Goal: Task Accomplishment & Management: Complete application form

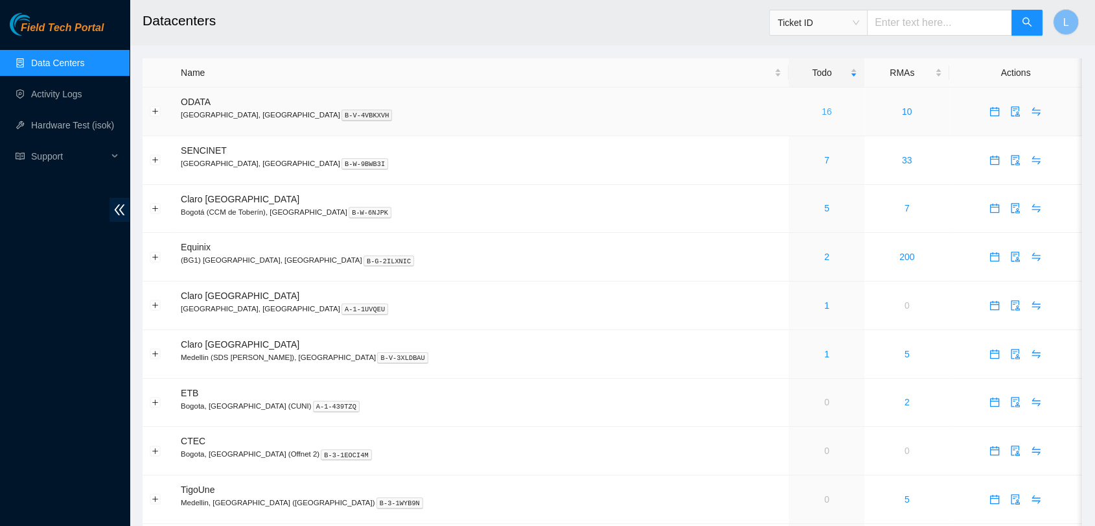
click at [822, 112] on link "16" at bounding box center [827, 111] width 10 height 10
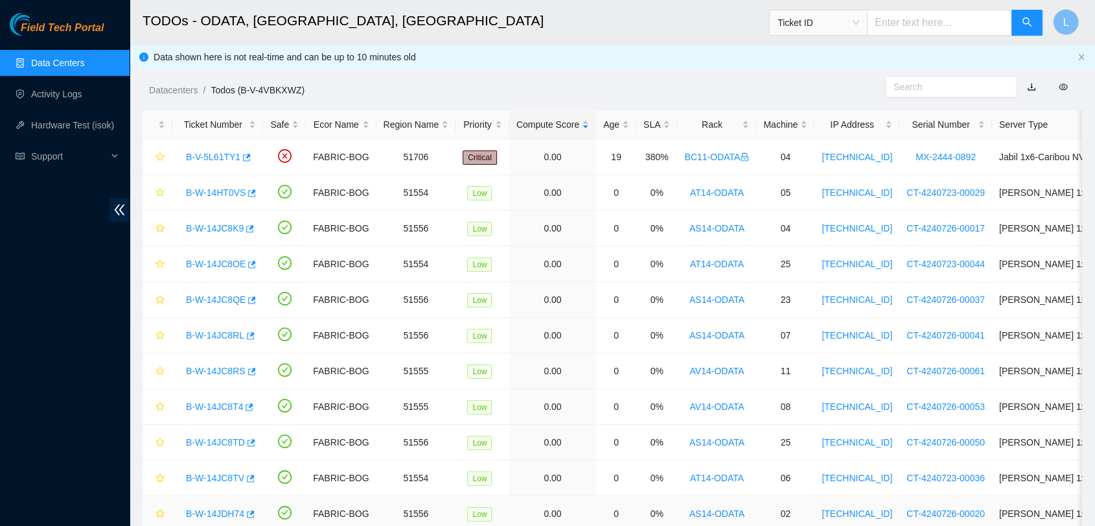
drag, startPoint x: 1099, startPoint y: 323, endPoint x: 216, endPoint y: 514, distance: 903.6
click at [216, 514] on link "B-W-14JDH74" at bounding box center [215, 513] width 58 height 10
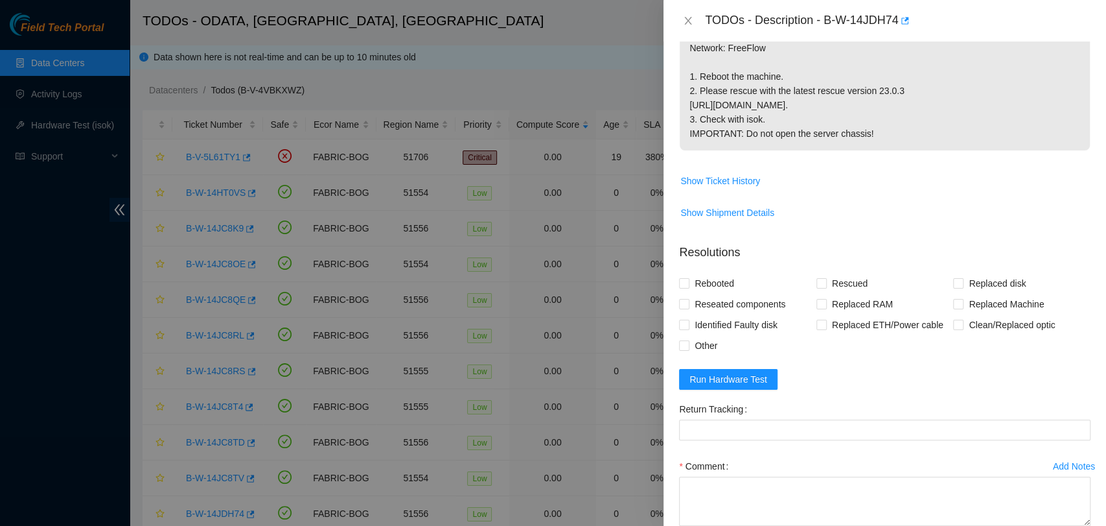
scroll to position [333, 0]
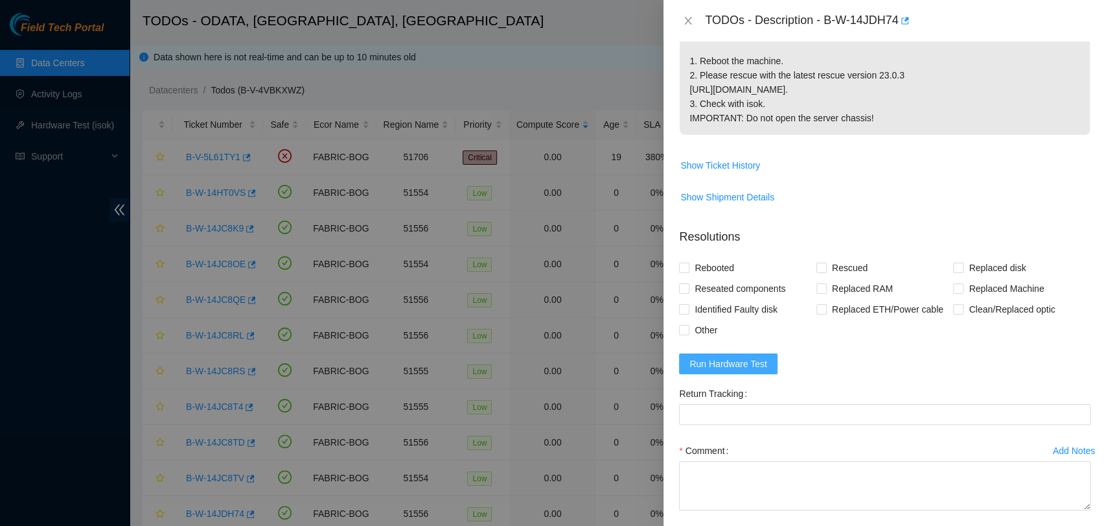
click at [721, 364] on span "Run Hardware Test" at bounding box center [729, 363] width 78 height 14
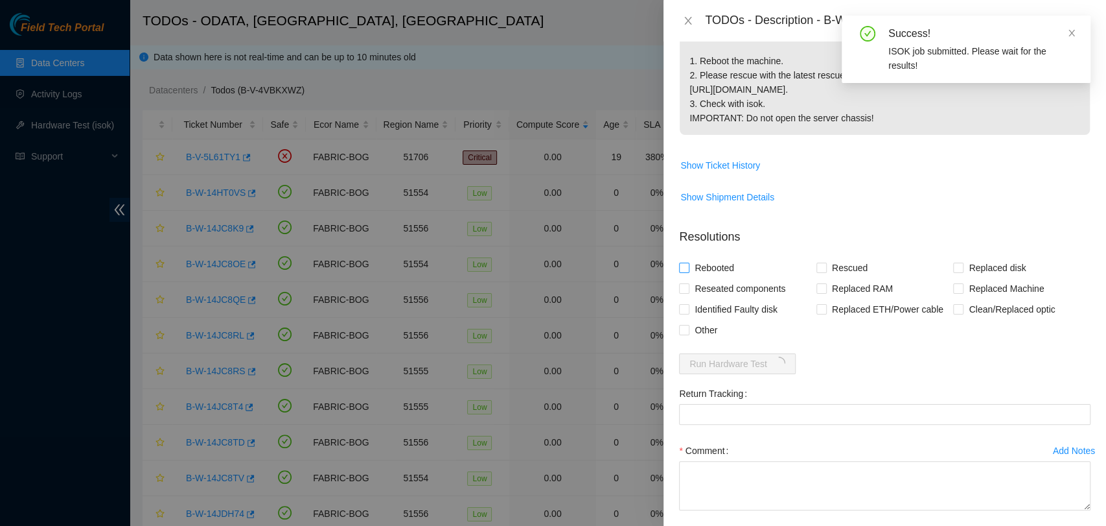
click at [687, 273] on label "Rebooted" at bounding box center [709, 267] width 60 height 21
click at [687, 272] on input "Rebooted" at bounding box center [683, 266] width 9 height 9
checkbox input "true"
click at [817, 267] on input "Rescued" at bounding box center [821, 266] width 9 height 9
checkbox input "true"
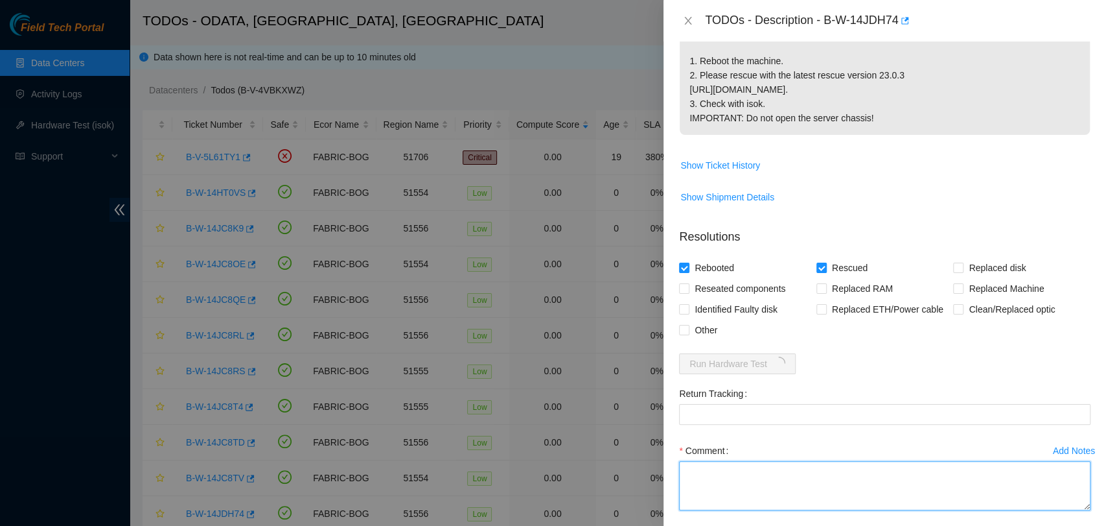
click at [863, 479] on textarea "Comment" at bounding box center [885, 485] width 412 height 49
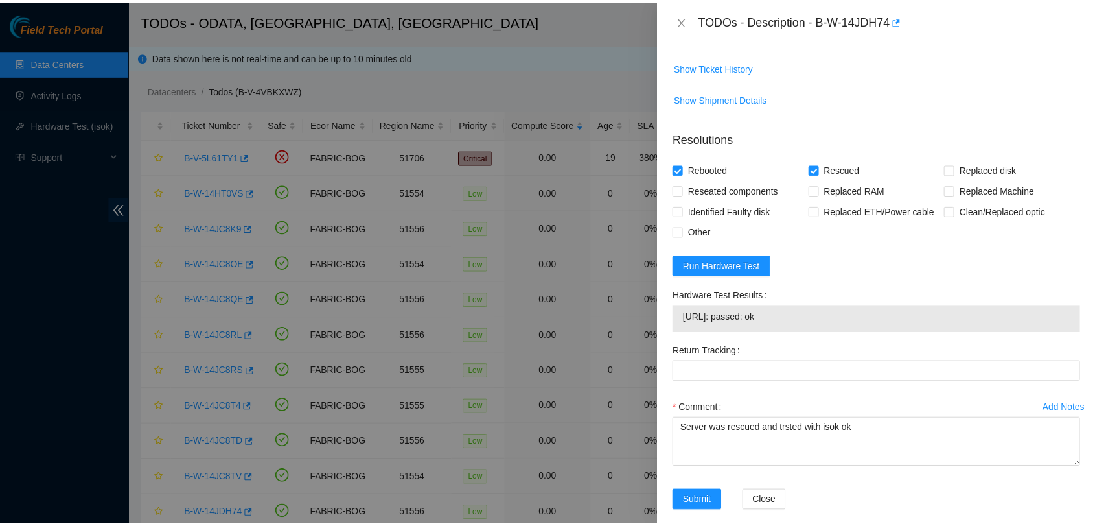
scroll to position [447, 0]
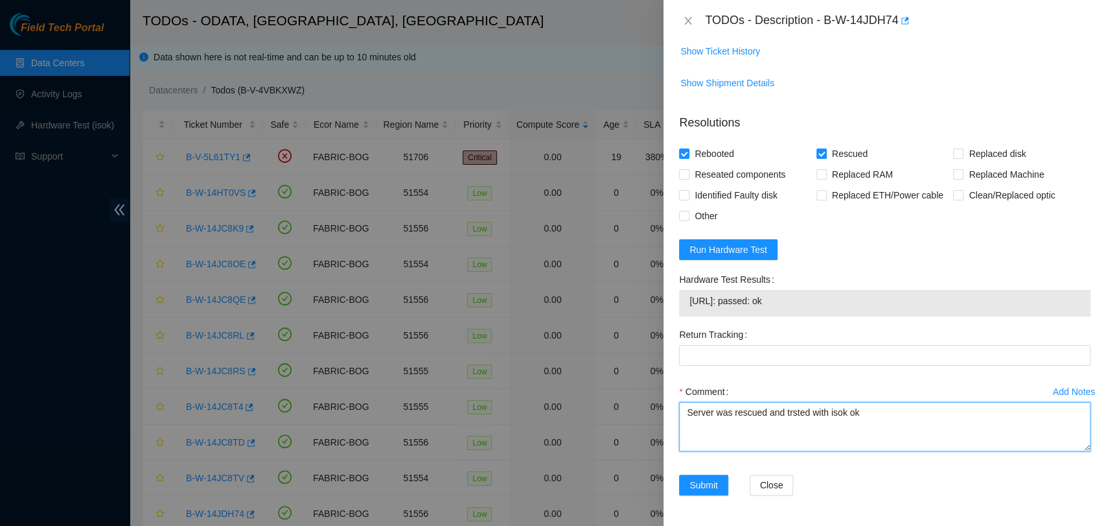
click at [791, 408] on textarea "Server was rescued and trsted with isok ok" at bounding box center [885, 426] width 412 height 49
type textarea "Server was rescued and tested with isok ok"
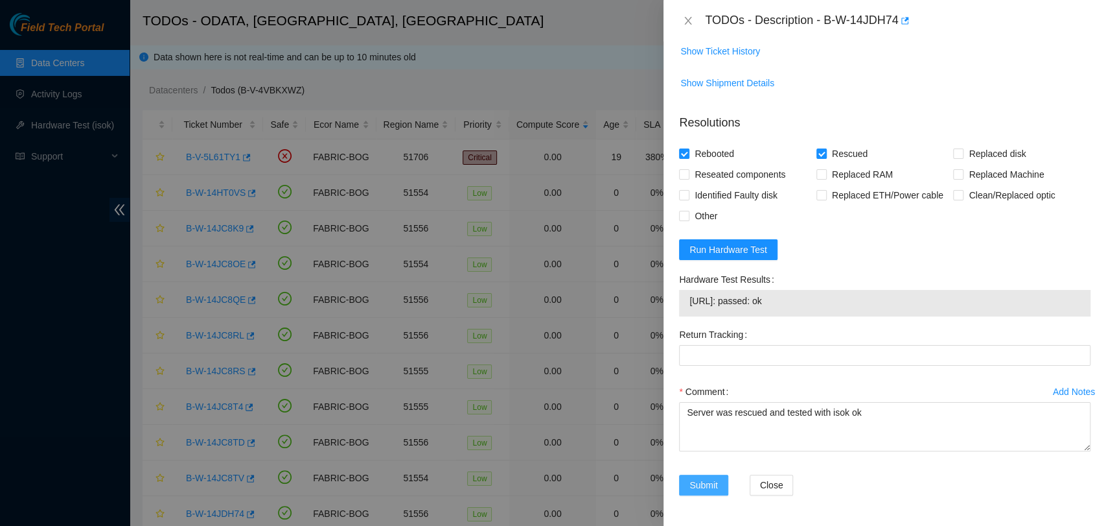
click at [715, 481] on span "Submit" at bounding box center [704, 485] width 29 height 14
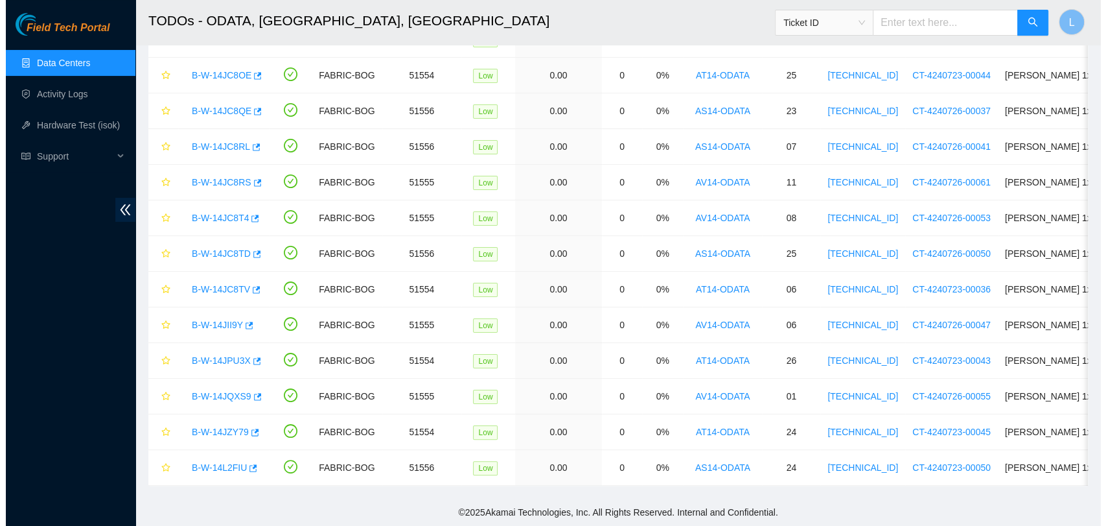
scroll to position [196, 0]
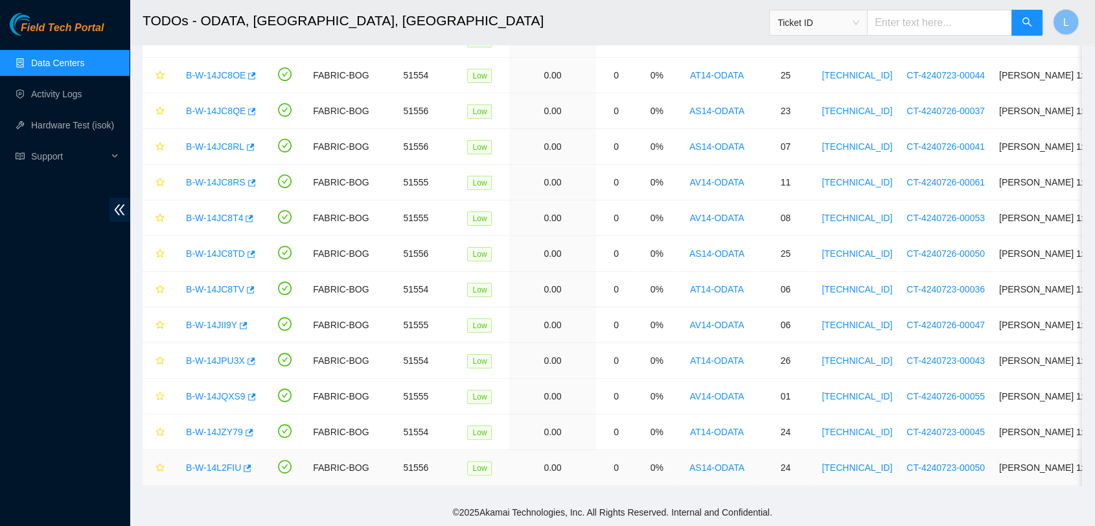
click at [215, 462] on link "B-W-14L2FIU" at bounding box center [213, 467] width 55 height 10
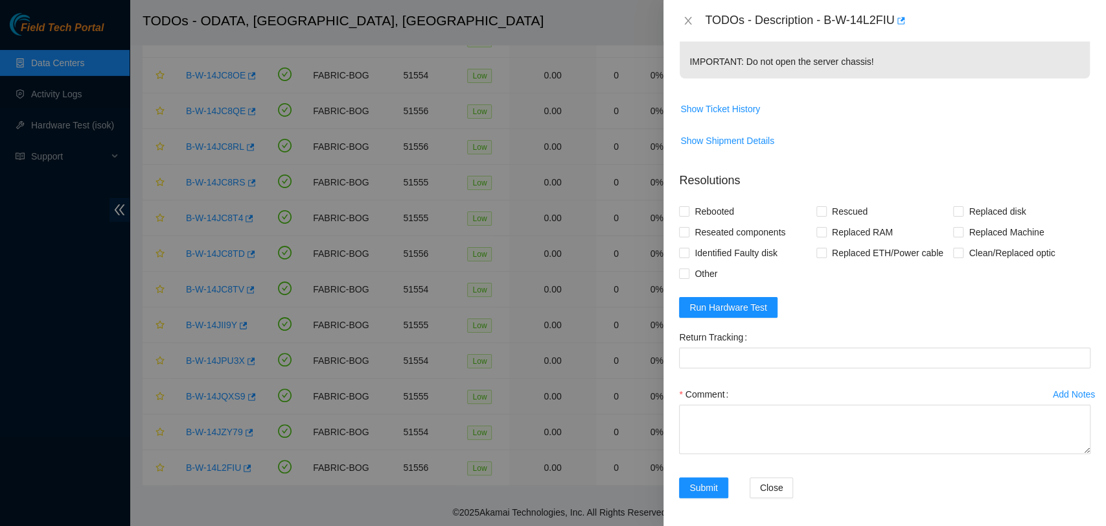
scroll to position [463, 0]
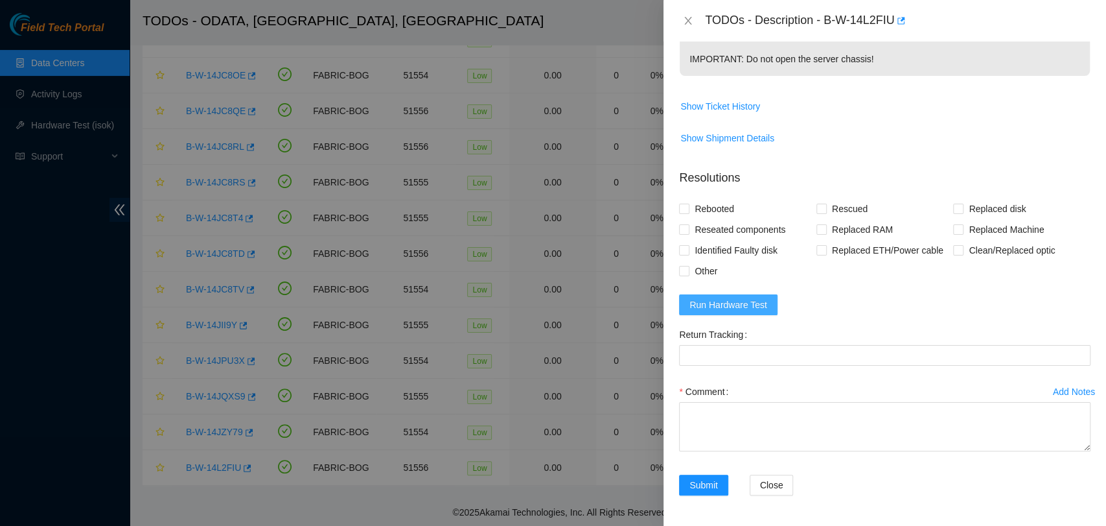
click at [704, 310] on span "Run Hardware Test" at bounding box center [729, 304] width 78 height 14
click at [685, 211] on input "Rebooted" at bounding box center [683, 207] width 9 height 9
checkbox input "true"
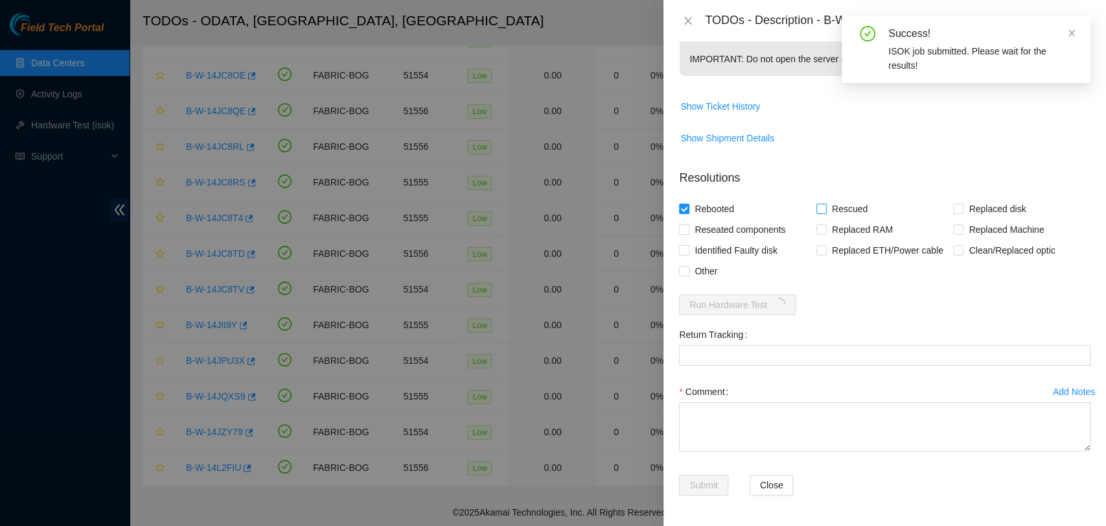
click at [817, 209] on input "Rescued" at bounding box center [821, 207] width 9 height 9
checkbox input "true"
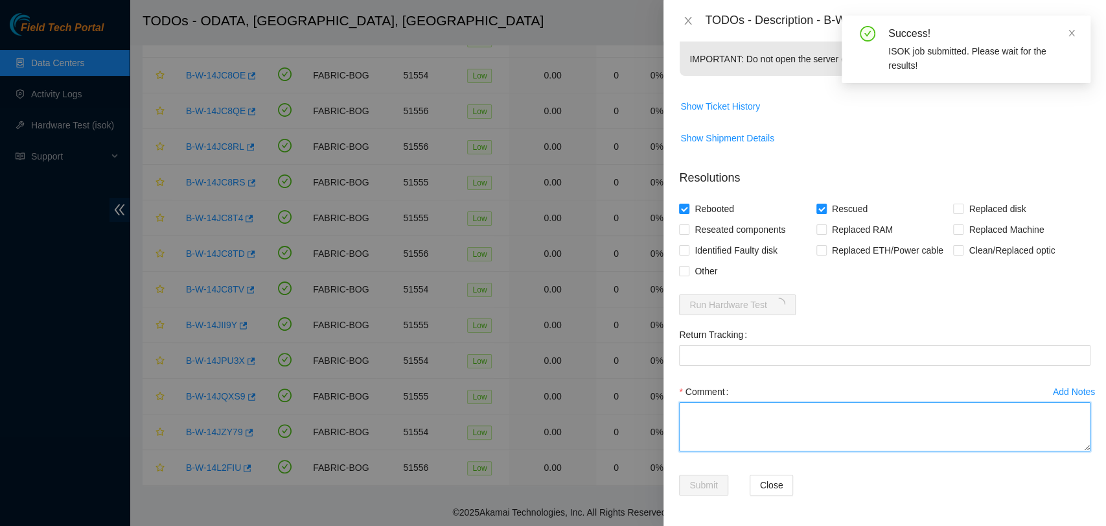
click at [794, 431] on textarea "Comment" at bounding box center [885, 426] width 412 height 49
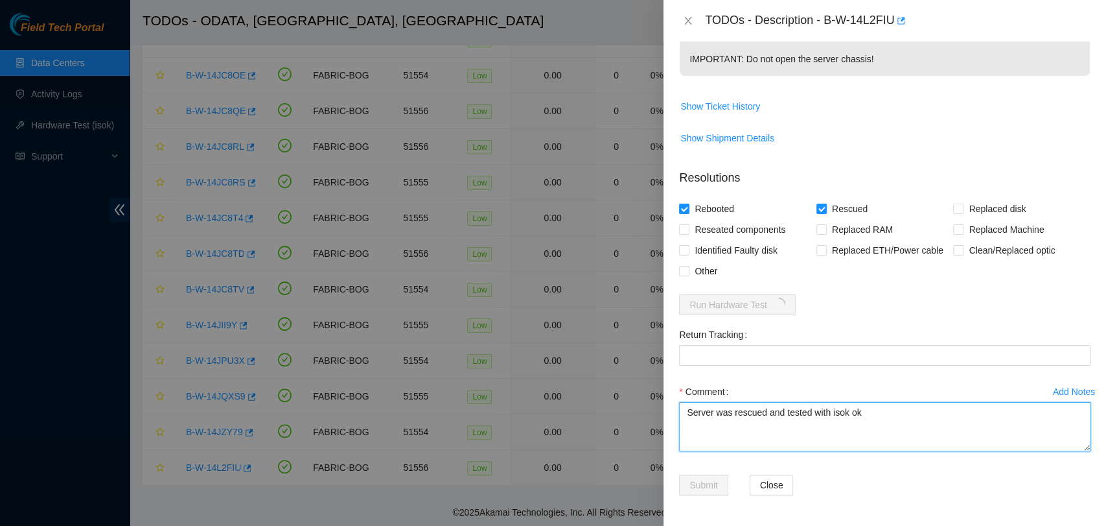
type textarea "Server was rescued and tested with isok ok"
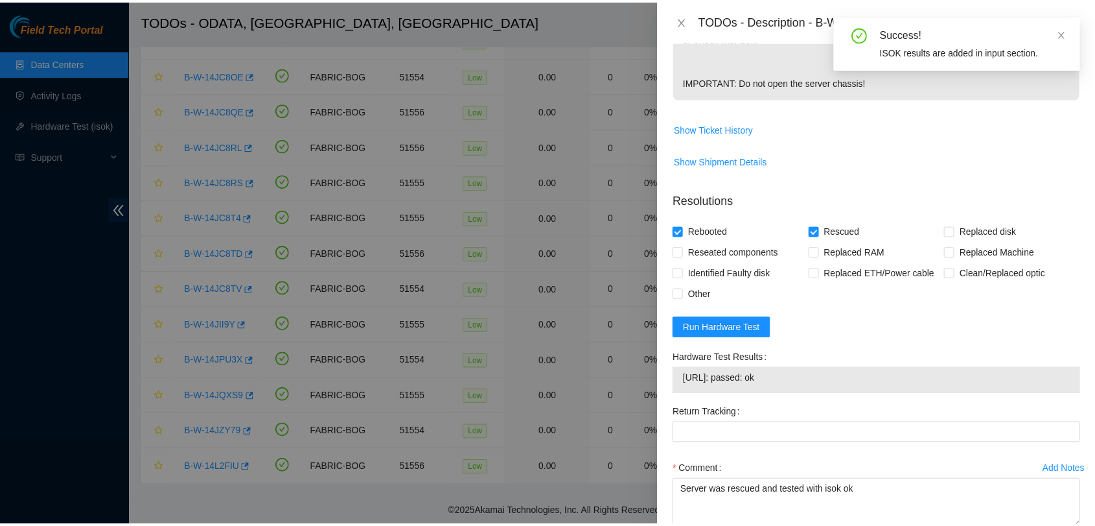
scroll to position [518, 0]
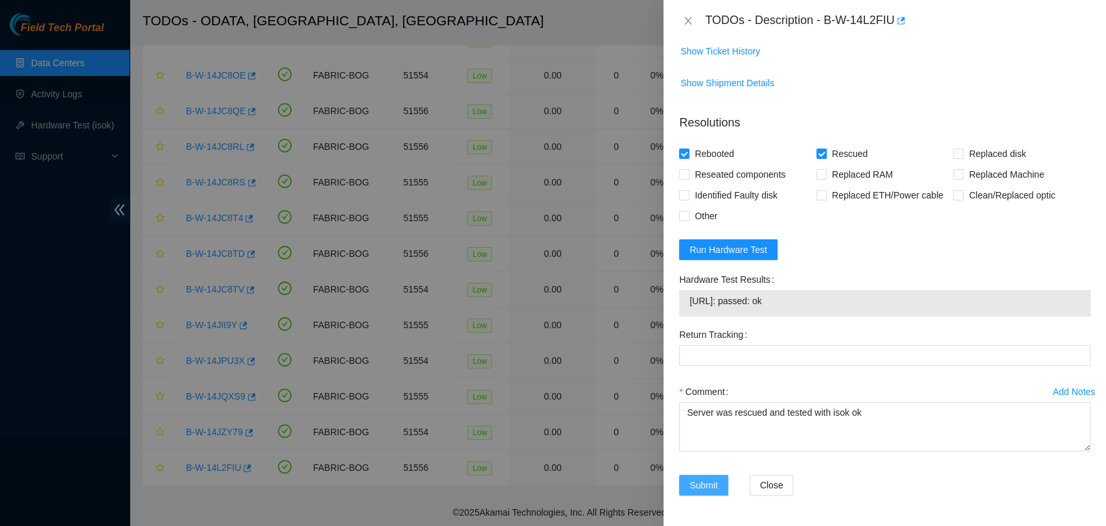
click at [702, 478] on span "Submit" at bounding box center [704, 485] width 29 height 14
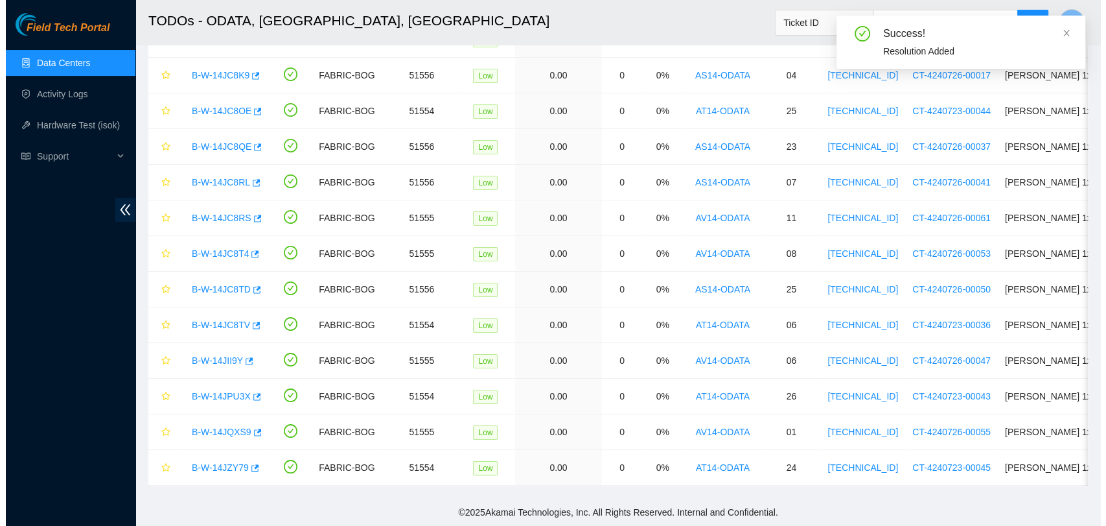
scroll to position [163, 0]
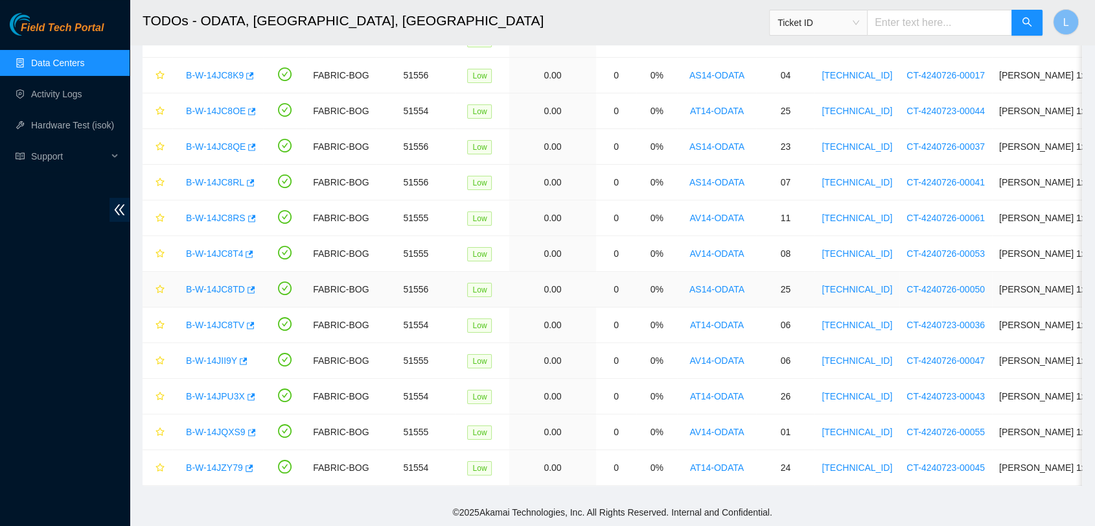
click at [218, 284] on link "B-W-14JC8TD" at bounding box center [215, 289] width 59 height 10
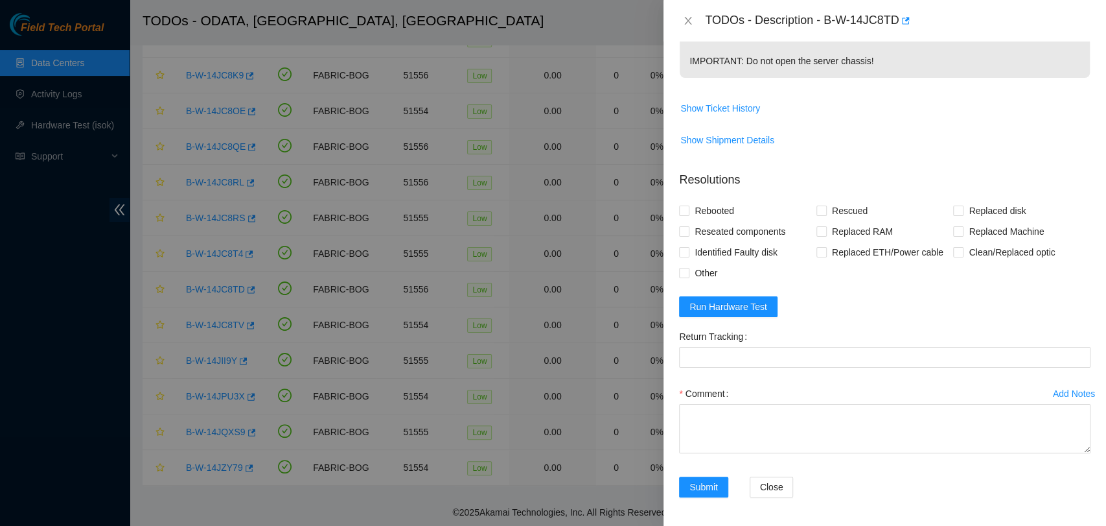
scroll to position [463, 0]
click at [745, 307] on span "Run Hardware Test" at bounding box center [729, 304] width 78 height 14
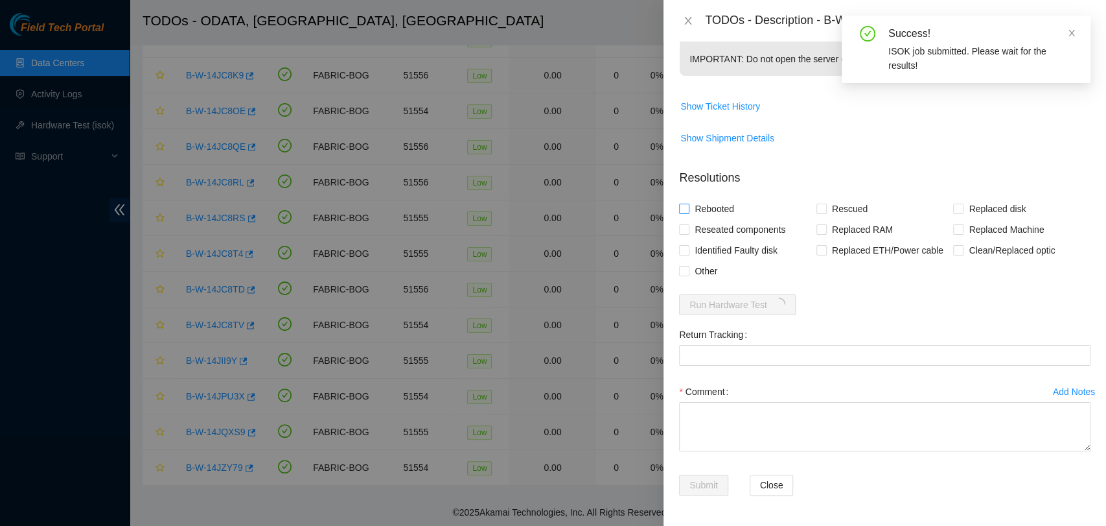
click at [684, 208] on input "Rebooted" at bounding box center [683, 207] width 9 height 9
checkbox input "true"
click at [818, 207] on input "Rescued" at bounding box center [821, 207] width 9 height 9
checkbox input "true"
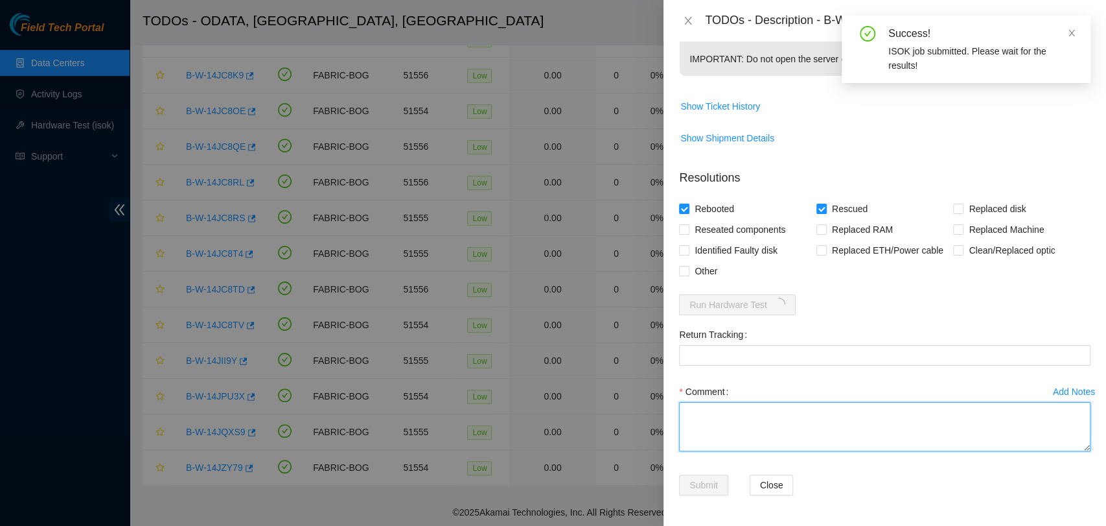
click at [759, 424] on textarea "Comment" at bounding box center [885, 426] width 412 height 49
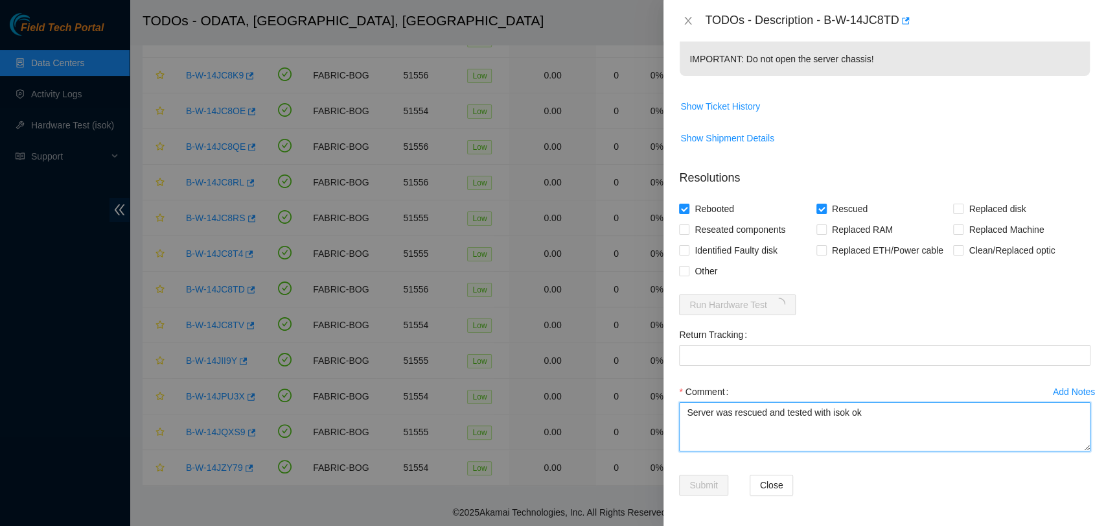
type textarea "Server was rescued and tested with isok ok"
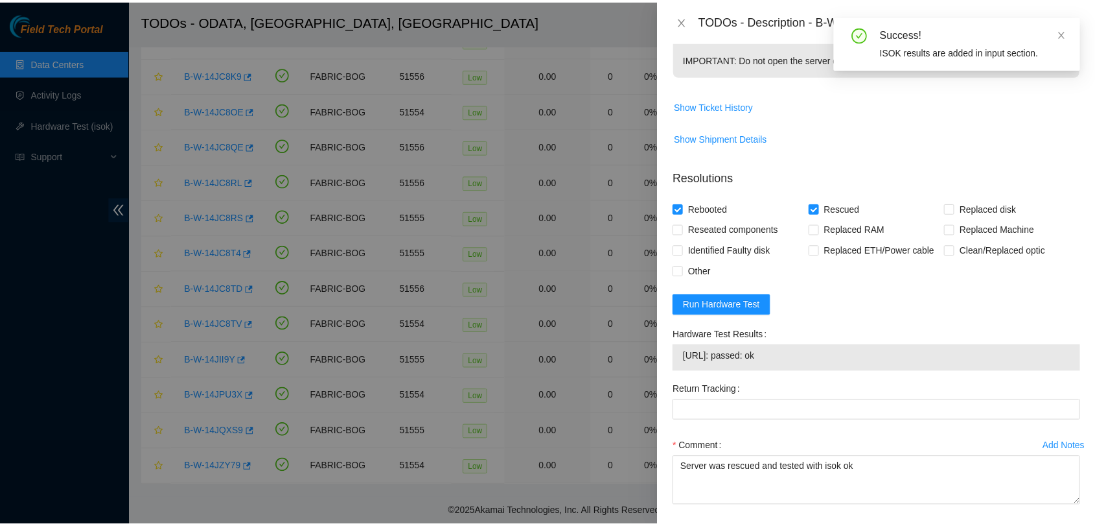
scroll to position [518, 0]
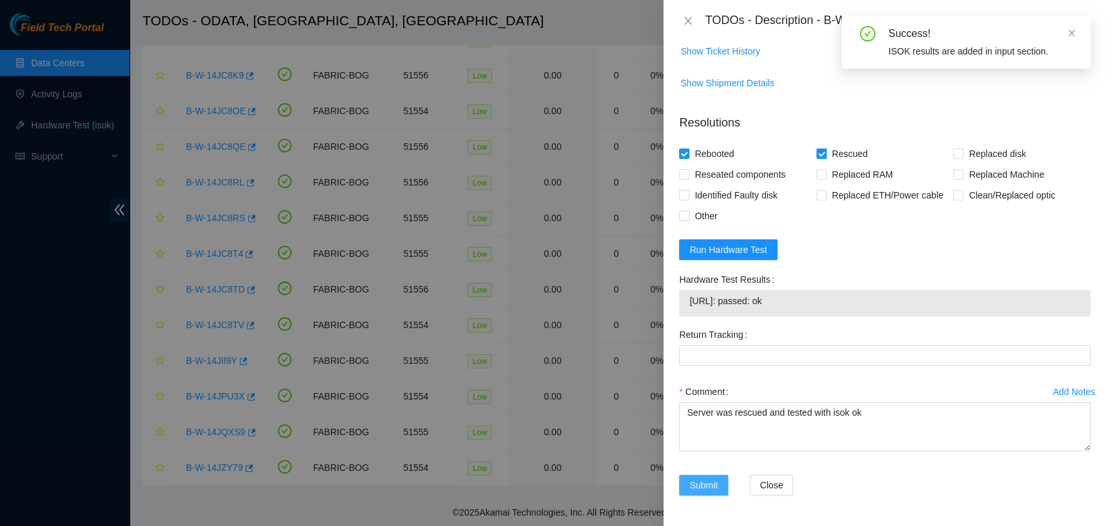
click at [699, 481] on span "Submit" at bounding box center [704, 485] width 29 height 14
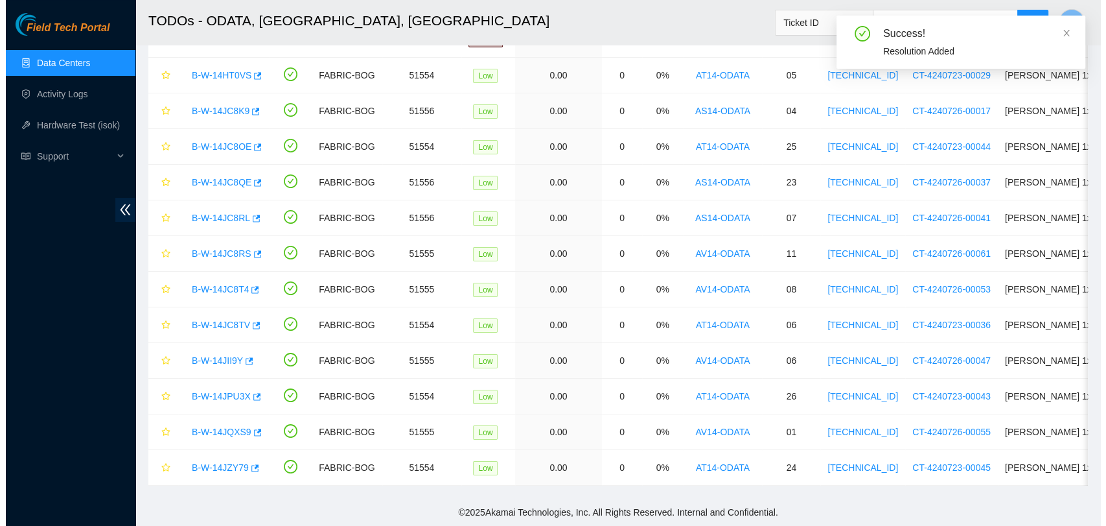
scroll to position [127, 0]
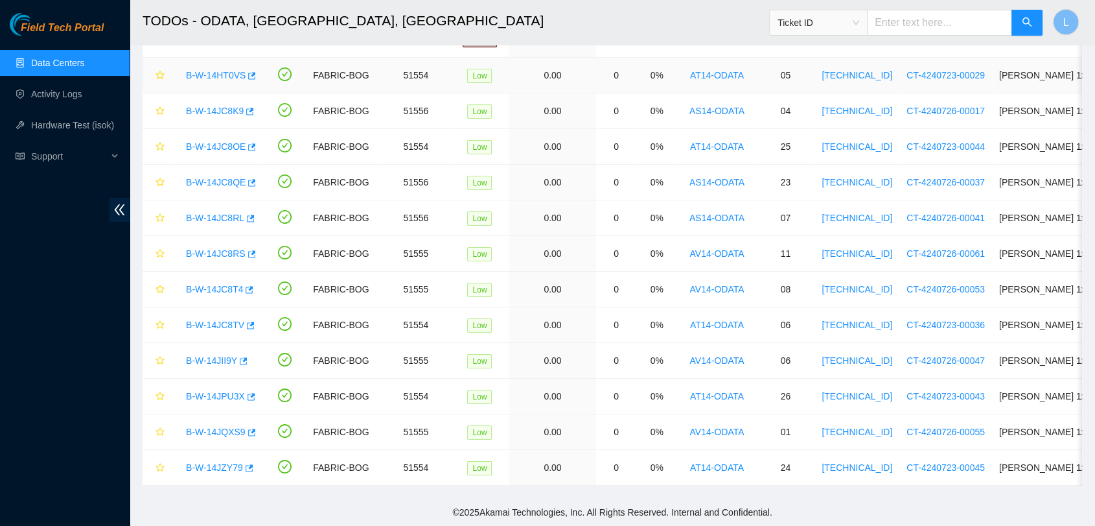
click at [215, 70] on link "B-W-14HT0VS" at bounding box center [216, 75] width 60 height 10
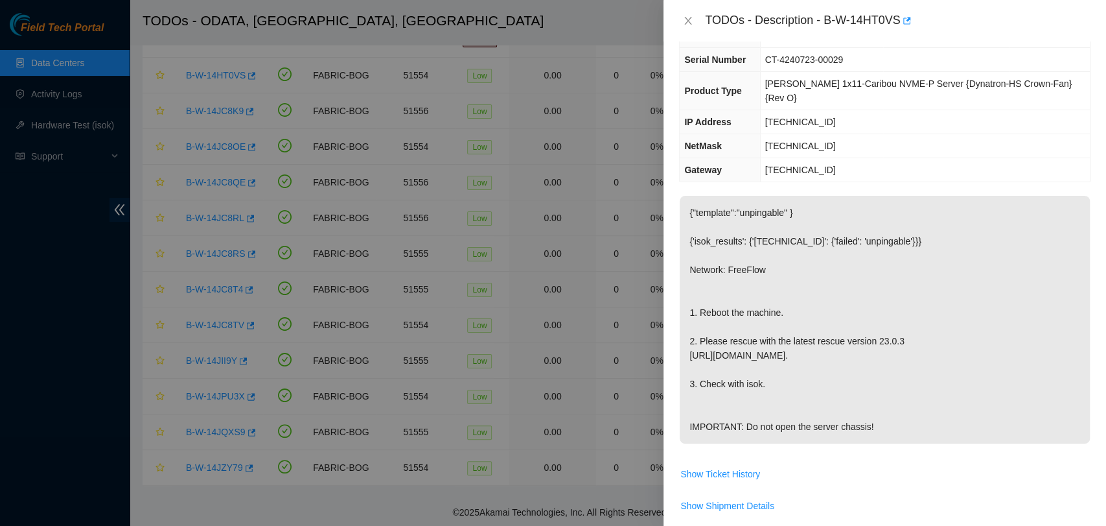
scroll to position [99, 0]
click at [1089, 135] on div "Problem Type Hardware Sub Type Tier 1 Rack Number AT14-ODATA Machine Number 05 …" at bounding box center [885, 283] width 443 height 484
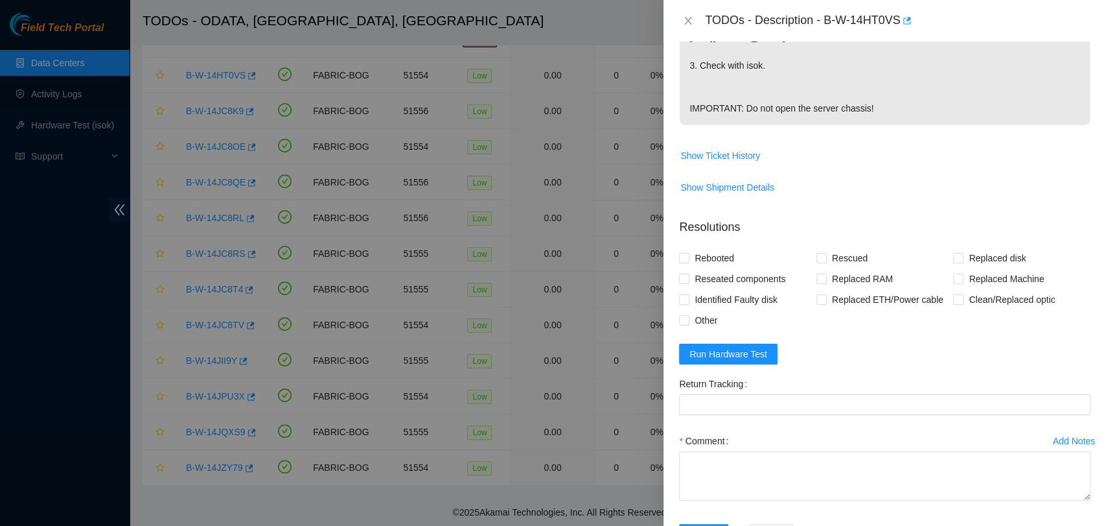
scroll to position [463, 0]
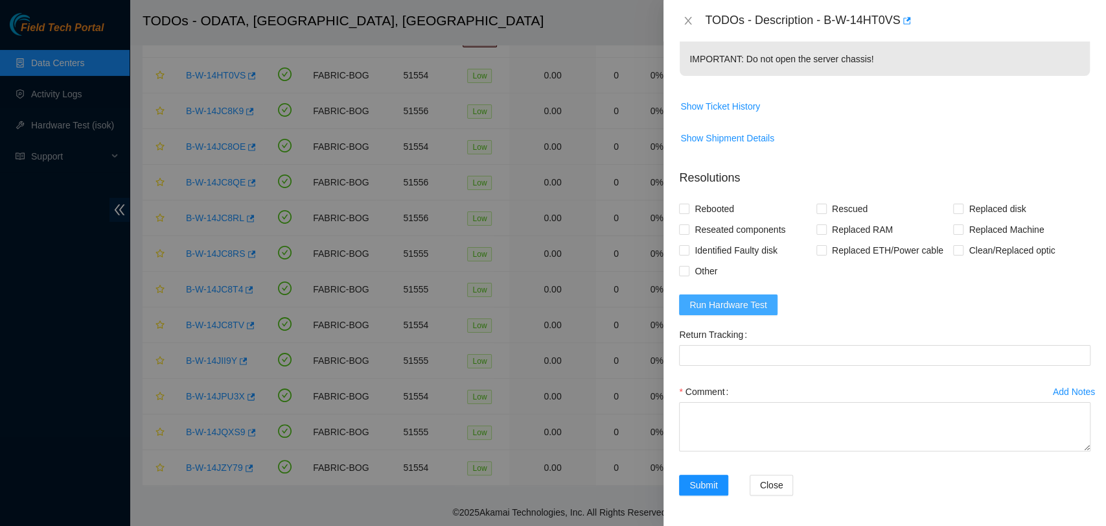
click at [717, 305] on span "Run Hardware Test" at bounding box center [729, 304] width 78 height 14
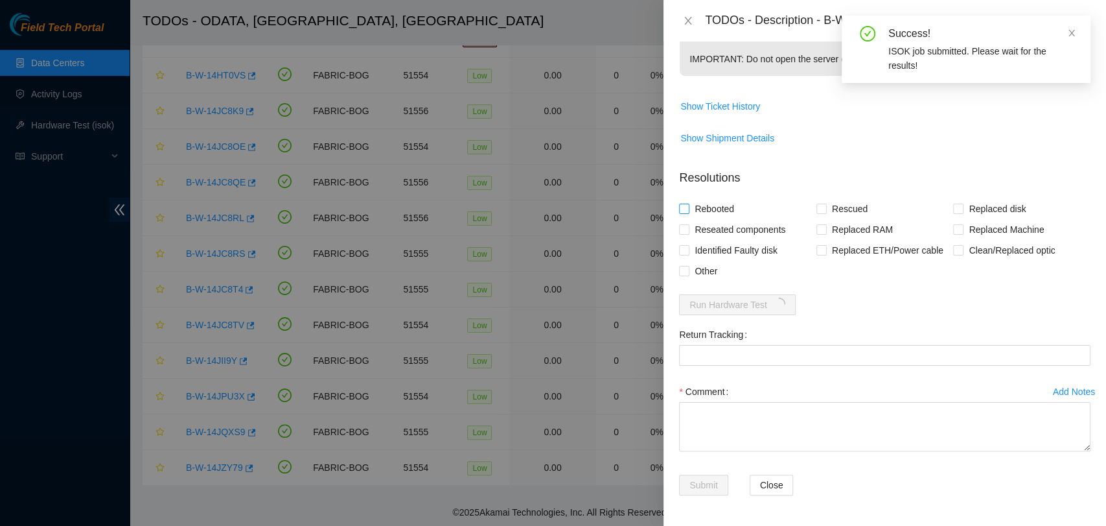
click at [682, 209] on input "Rebooted" at bounding box center [683, 207] width 9 height 9
checkbox input "true"
click at [817, 209] on input "Rescued" at bounding box center [821, 207] width 9 height 9
checkbox input "true"
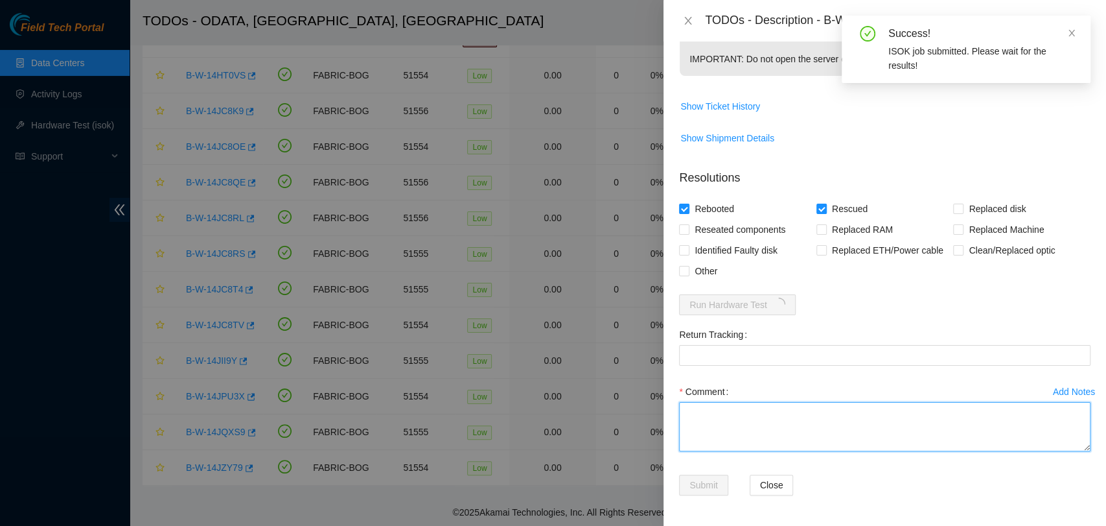
click at [762, 429] on textarea "Comment" at bounding box center [885, 426] width 412 height 49
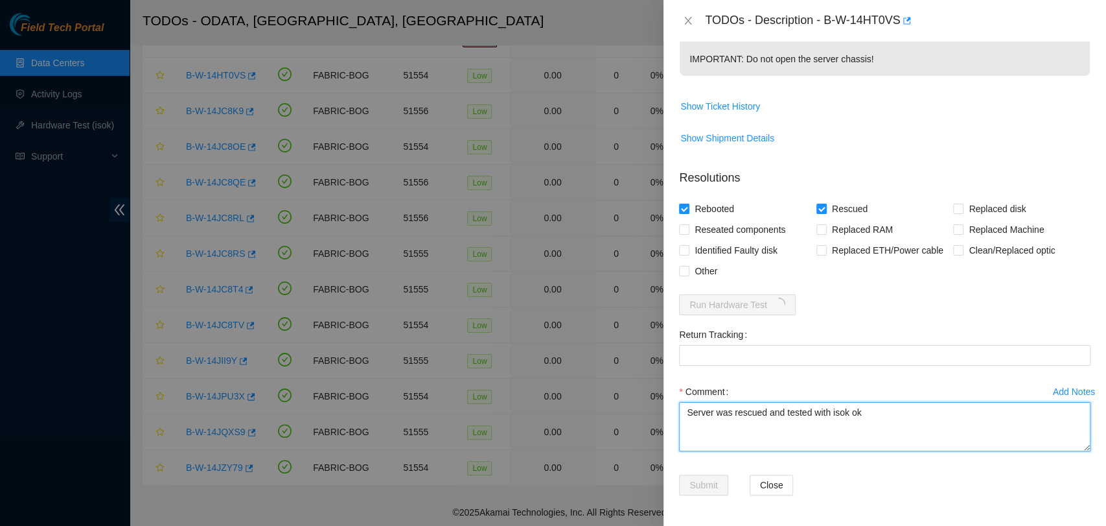
type textarea "Server was rescued and tested with isok ok"
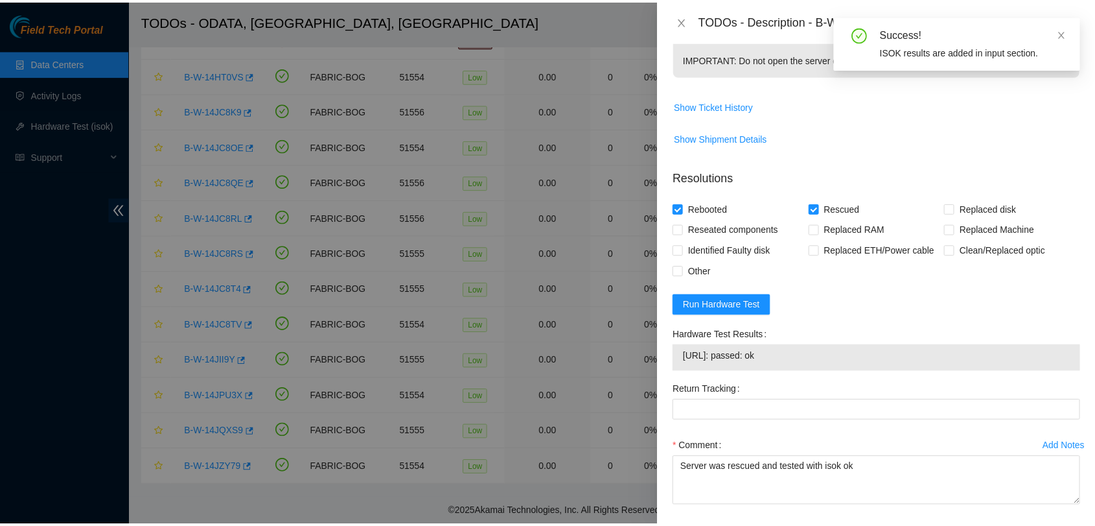
scroll to position [518, 0]
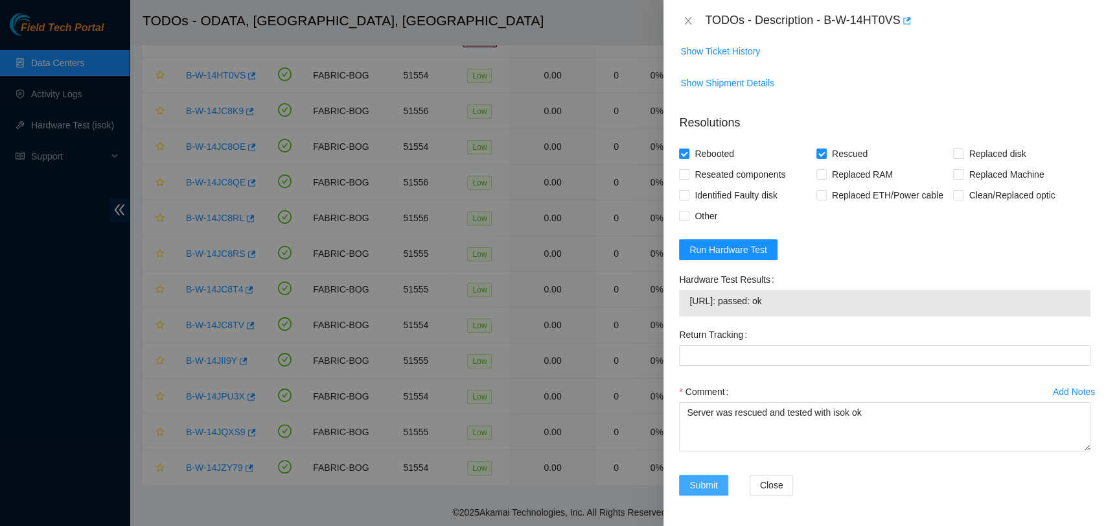
click at [713, 483] on span "Submit" at bounding box center [704, 485] width 29 height 14
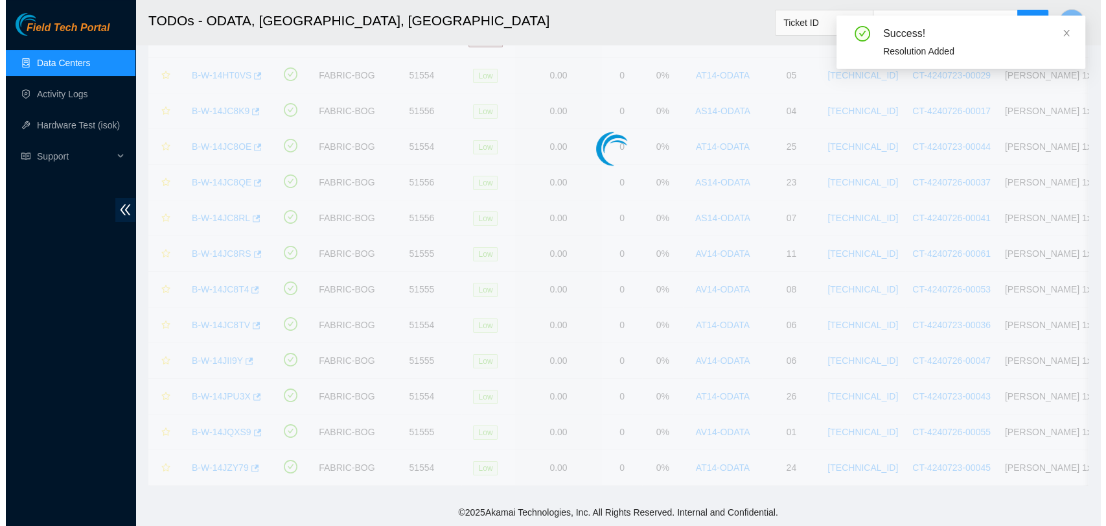
scroll to position [92, 0]
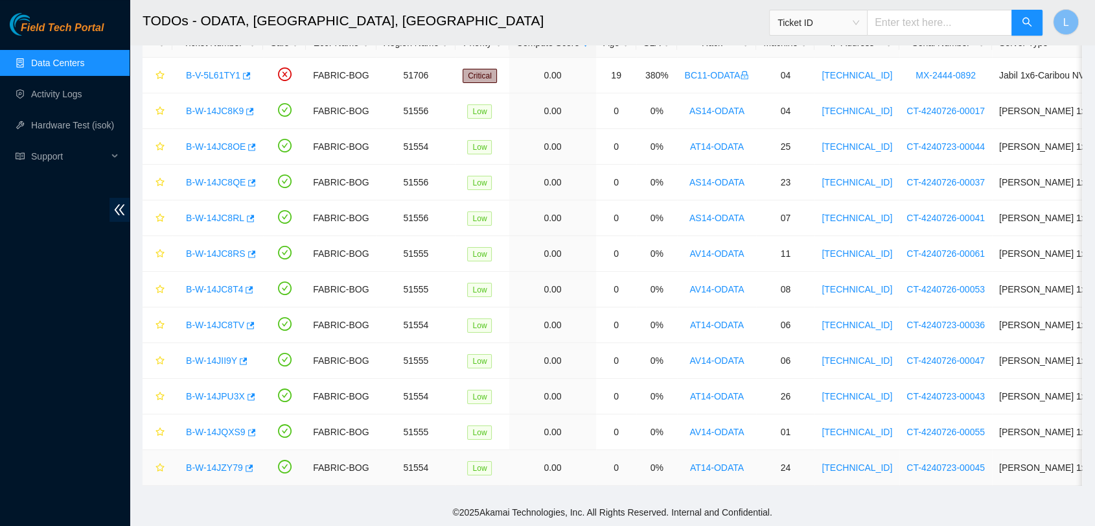
click at [223, 462] on link "B-W-14JZY79" at bounding box center [214, 467] width 57 height 10
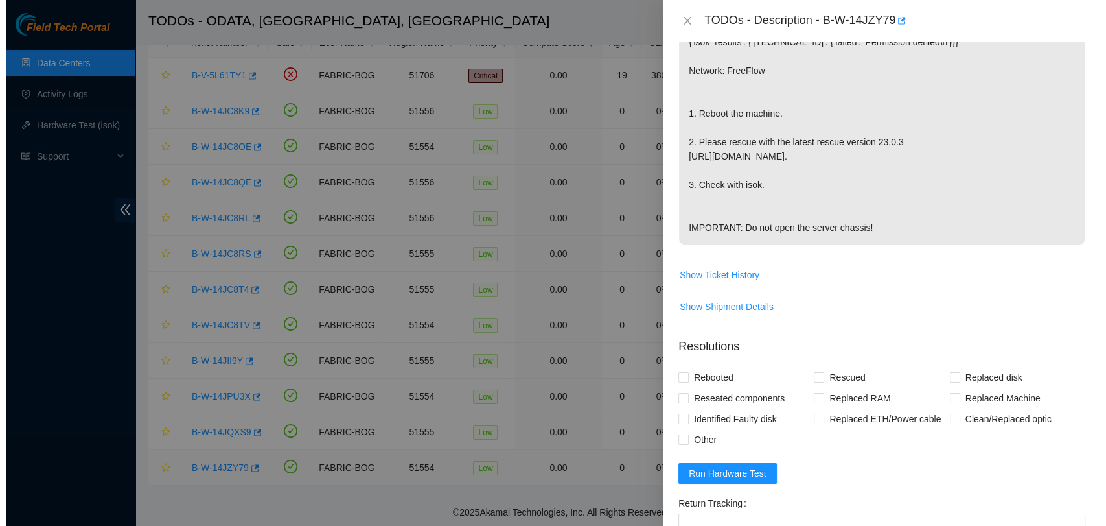
scroll to position [463, 0]
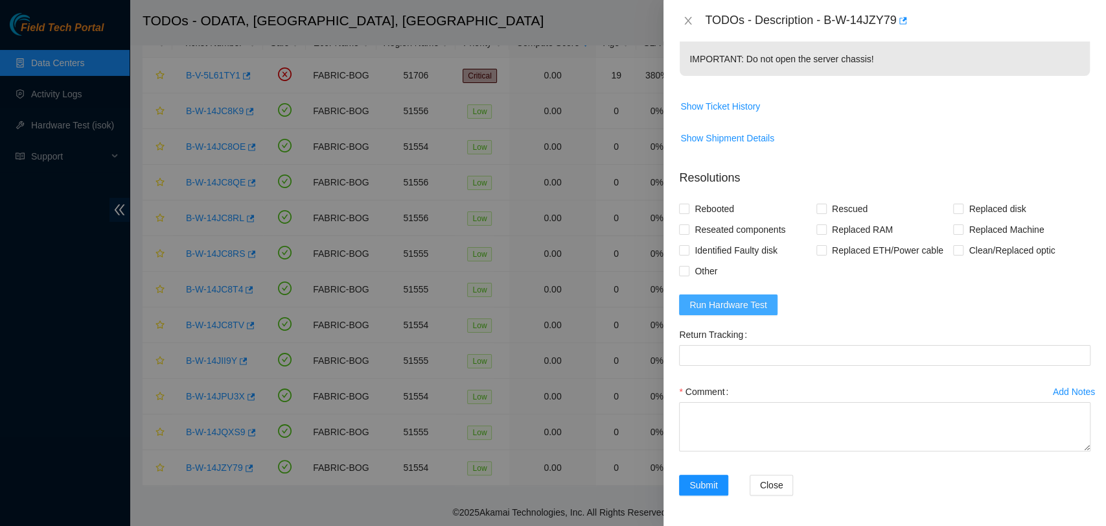
click at [736, 312] on button "Run Hardware Test" at bounding box center [728, 304] width 99 height 21
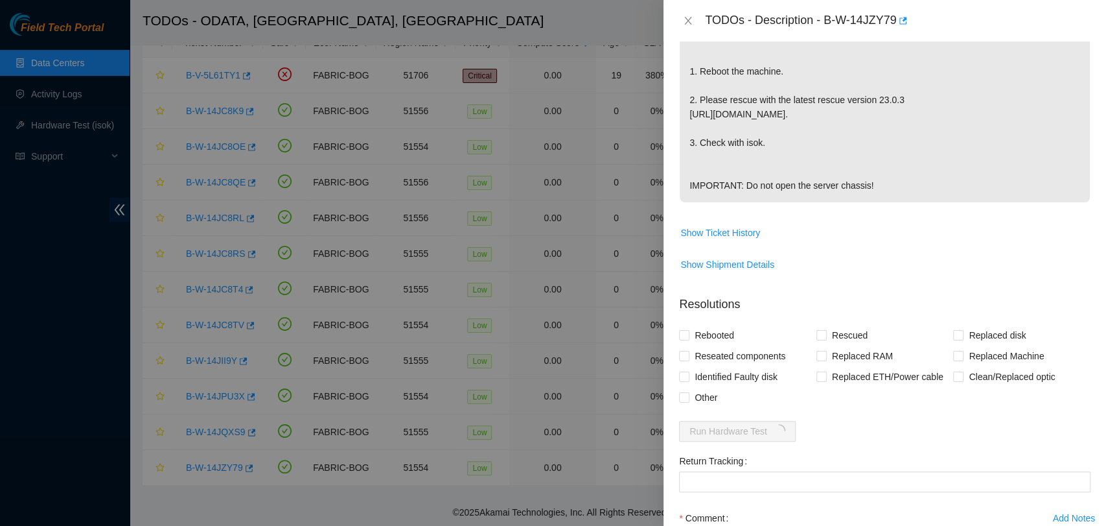
scroll to position [371, 0]
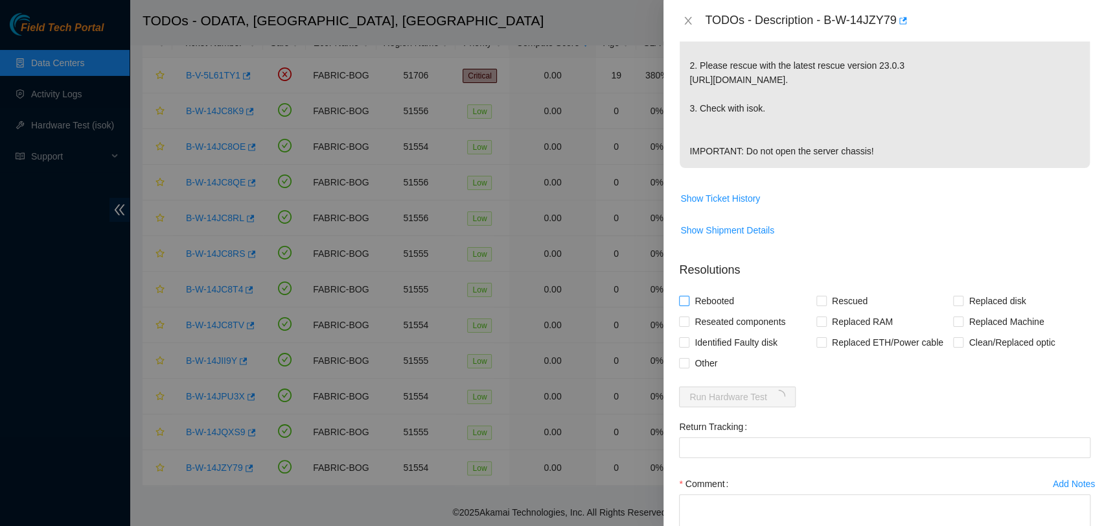
click at [682, 300] on input "Rebooted" at bounding box center [683, 300] width 9 height 9
checkbox input "true"
click at [817, 297] on input "Rescued" at bounding box center [821, 300] width 9 height 9
checkbox input "true"
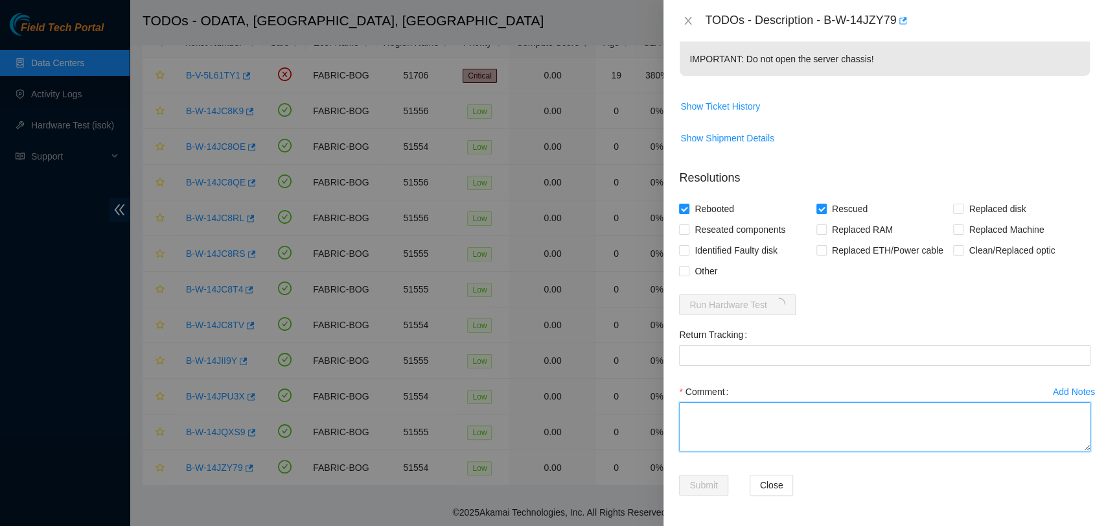
click at [864, 436] on textarea "Comment" at bounding box center [885, 426] width 412 height 49
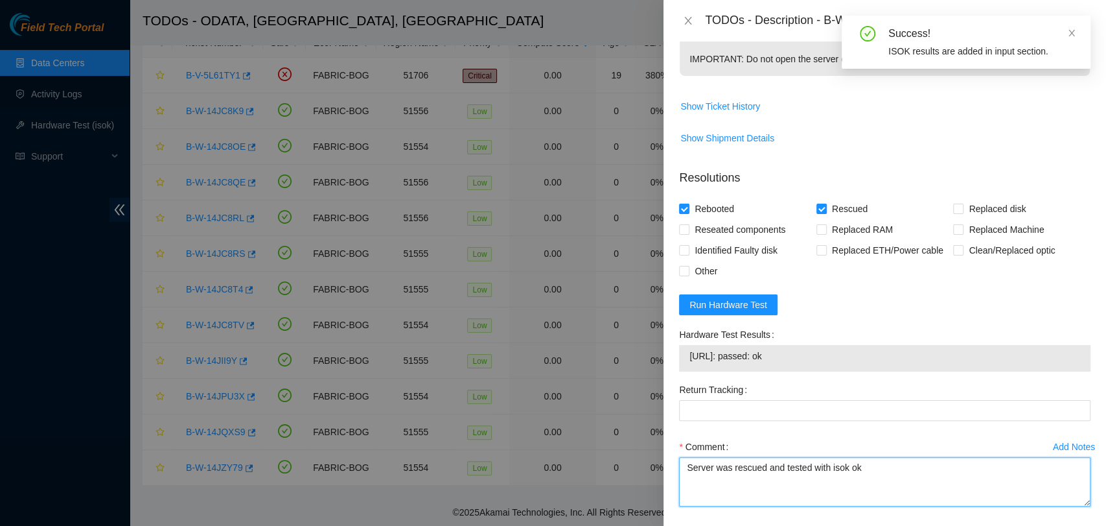
type textarea "Server was rescued and tested with isok ok"
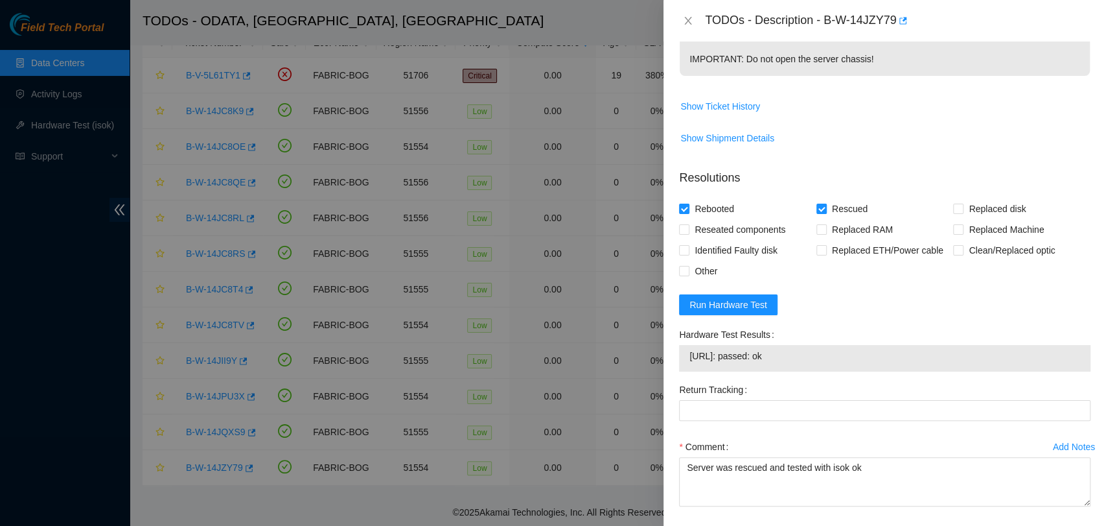
scroll to position [518, 0]
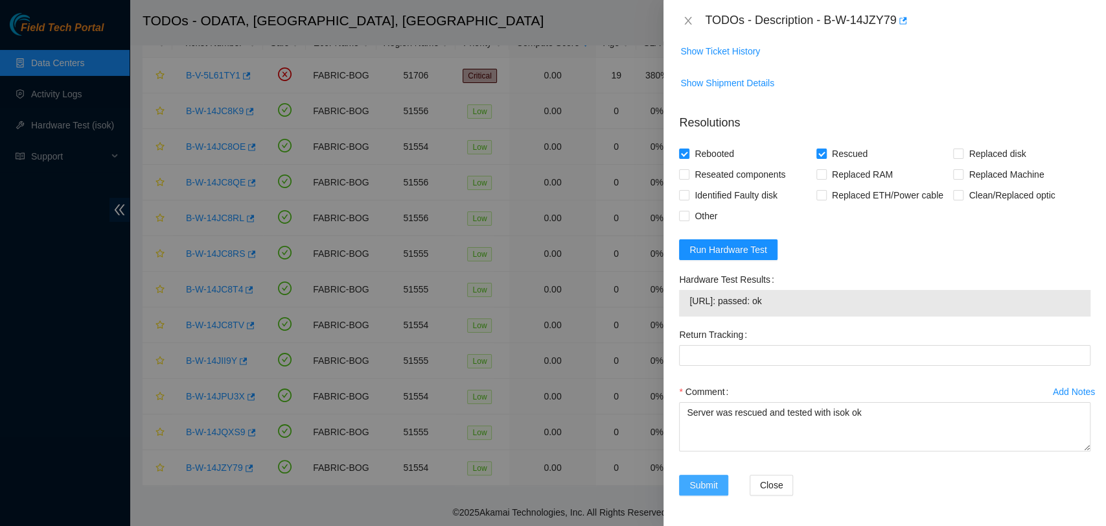
click at [706, 481] on span "Submit" at bounding box center [704, 485] width 29 height 14
click at [689, 23] on icon "close" at bounding box center [688, 21] width 10 height 10
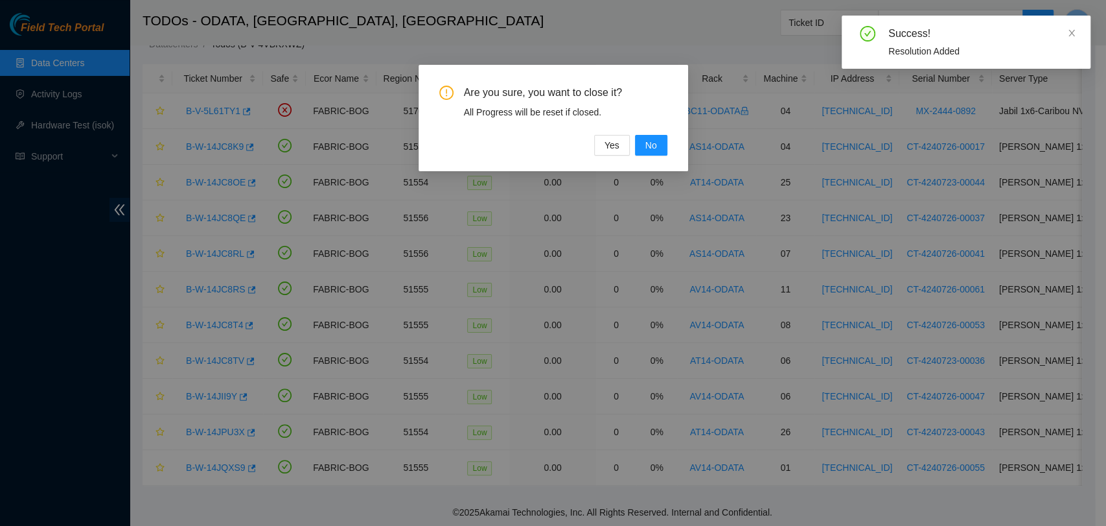
scroll to position [56, 0]
click at [649, 146] on span "No" at bounding box center [651, 145] width 12 height 14
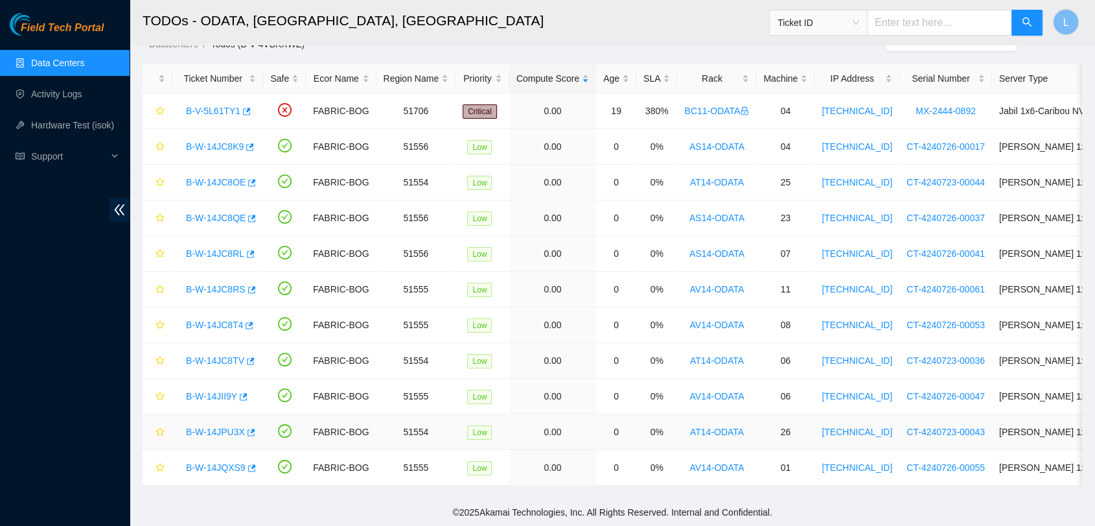
click at [217, 426] on link "B-W-14JPU3X" at bounding box center [215, 431] width 59 height 10
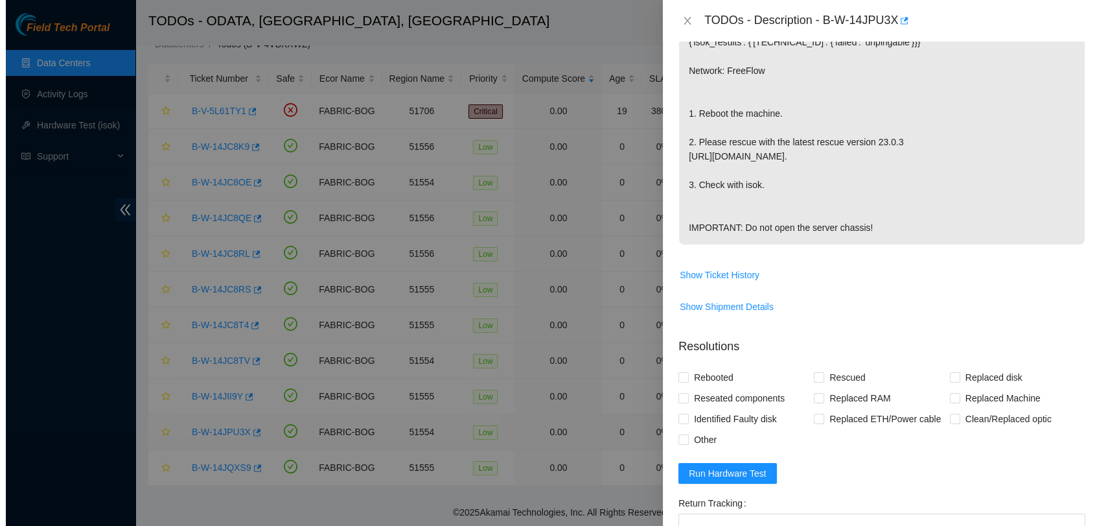
scroll to position [463, 0]
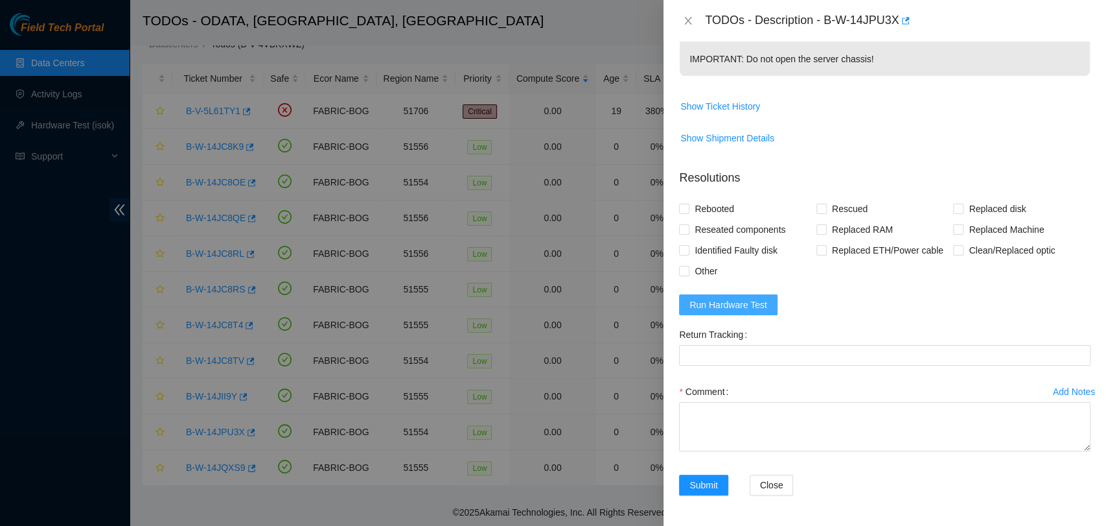
click at [752, 307] on span "Run Hardware Test" at bounding box center [729, 304] width 78 height 14
click at [684, 207] on input "Rebooted" at bounding box center [683, 207] width 9 height 9
checkbox input "true"
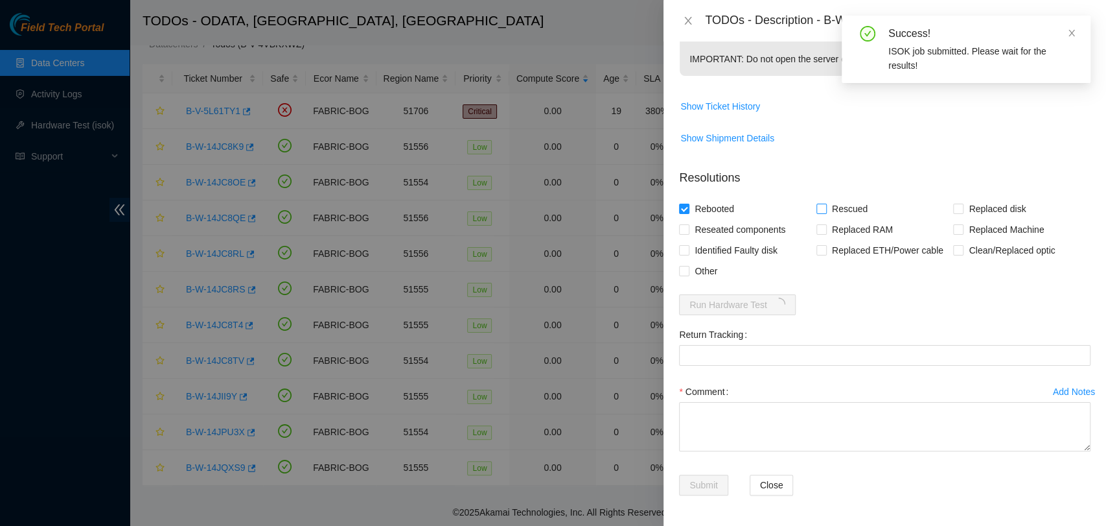
click at [822, 209] on span at bounding box center [822, 208] width 10 height 10
click at [822, 209] on input "Rescued" at bounding box center [821, 207] width 9 height 9
checkbox input "true"
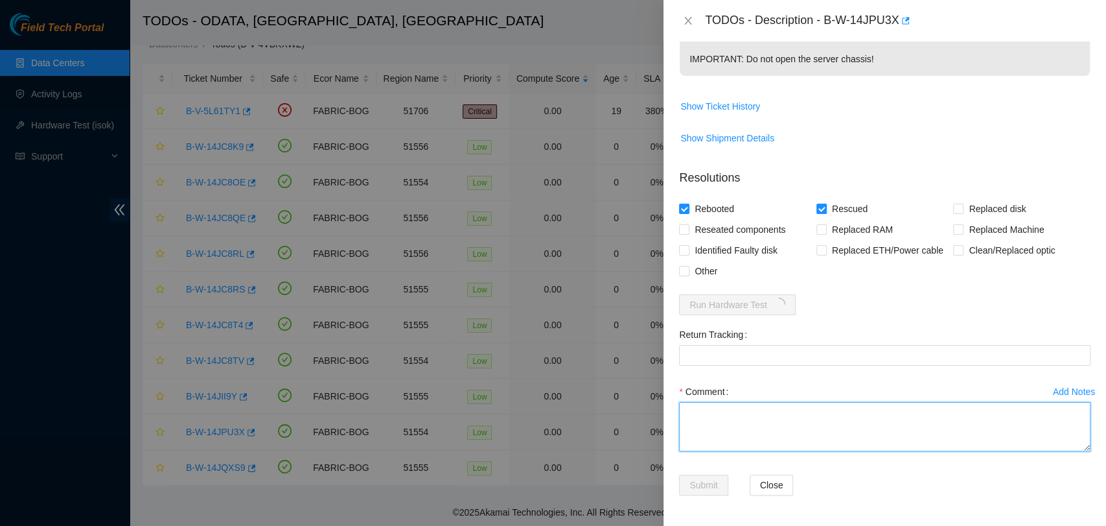
click at [876, 415] on textarea "Comment" at bounding box center [885, 426] width 412 height 49
type textarea "Server was rescued and tested with isok ok"
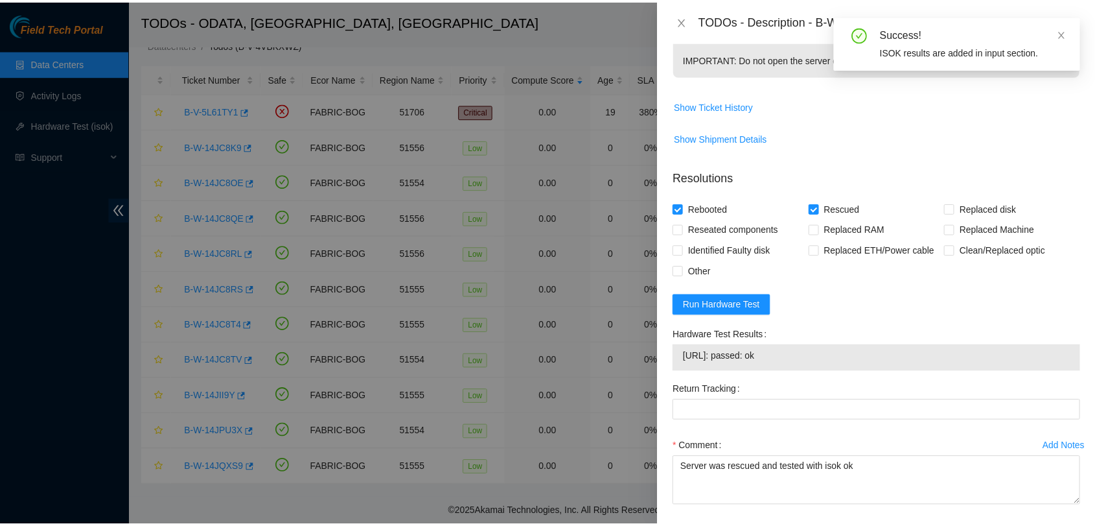
scroll to position [518, 0]
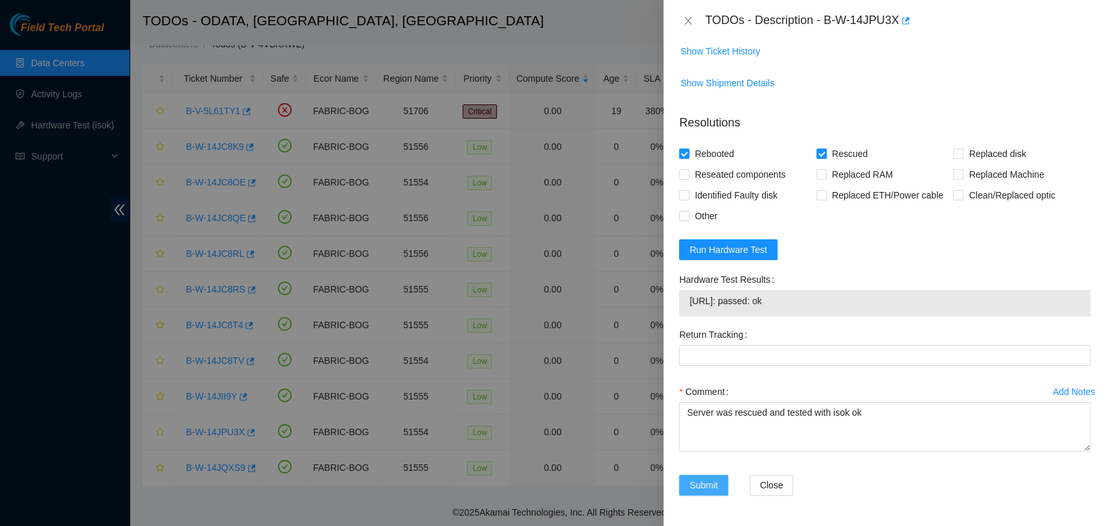
click at [693, 483] on span "Submit" at bounding box center [704, 485] width 29 height 14
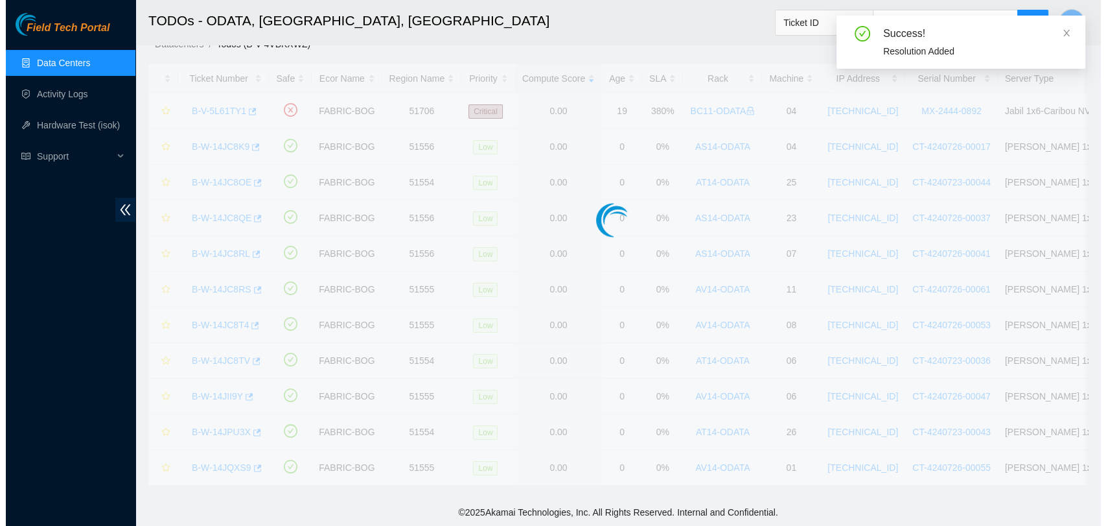
scroll to position [21, 0]
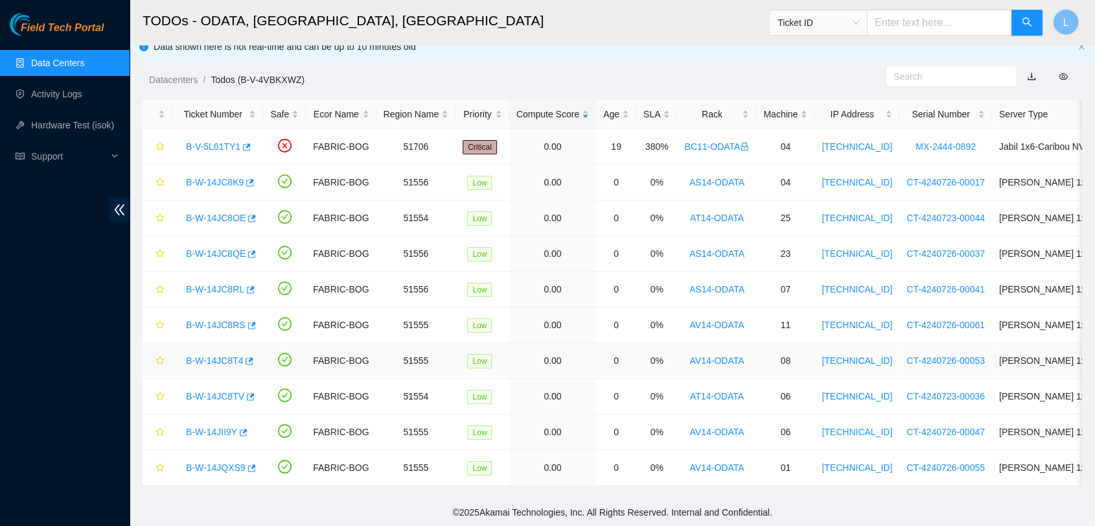
click at [206, 355] on link "B-W-14JC8T4" at bounding box center [214, 360] width 57 height 10
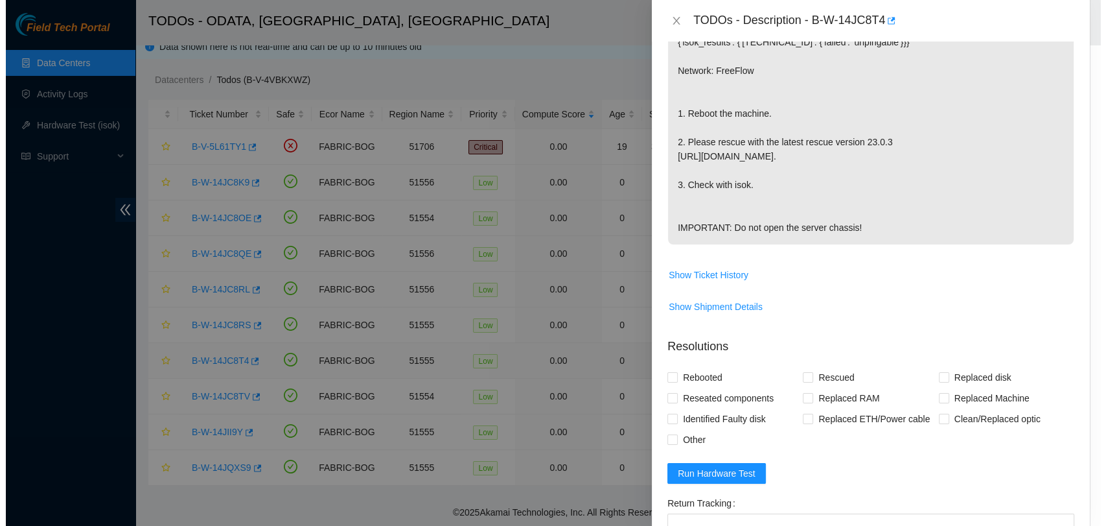
scroll to position [463, 0]
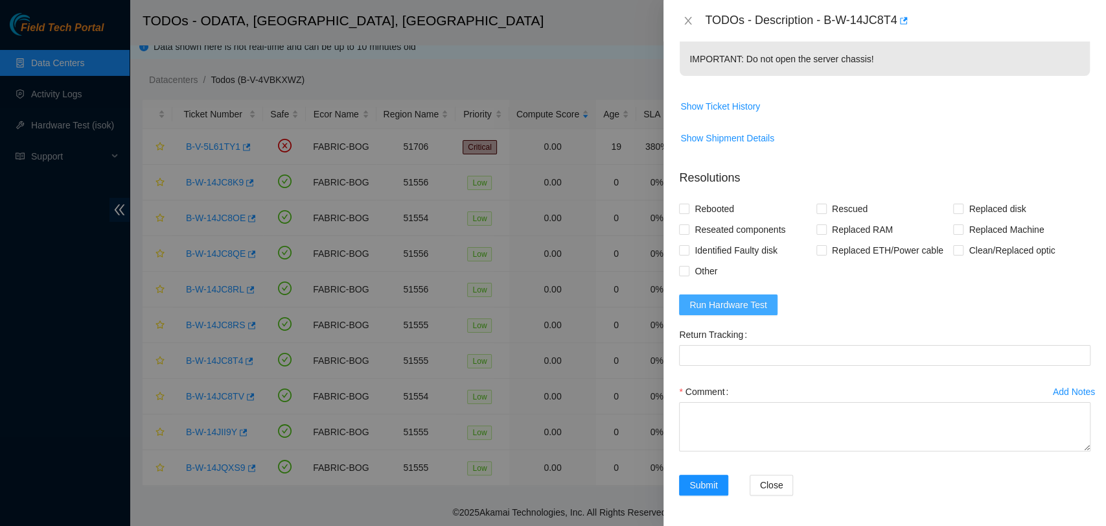
click at [731, 307] on span "Run Hardware Test" at bounding box center [729, 304] width 78 height 14
click at [817, 203] on input "Rescued" at bounding box center [821, 207] width 9 height 9
checkbox input "true"
click at [686, 206] on input "Rebooted" at bounding box center [683, 207] width 9 height 9
checkbox input "true"
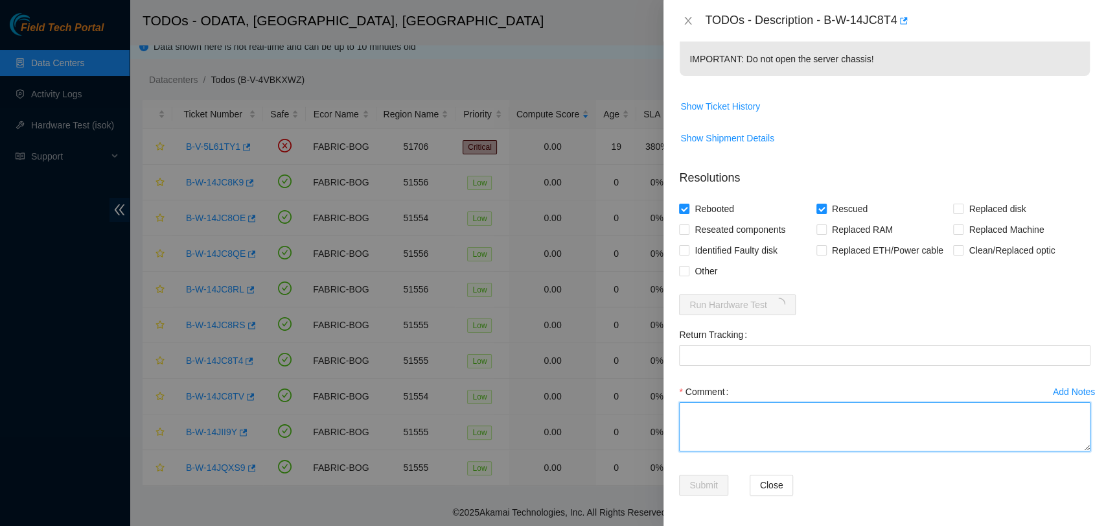
click at [757, 414] on textarea "Comment" at bounding box center [885, 426] width 412 height 49
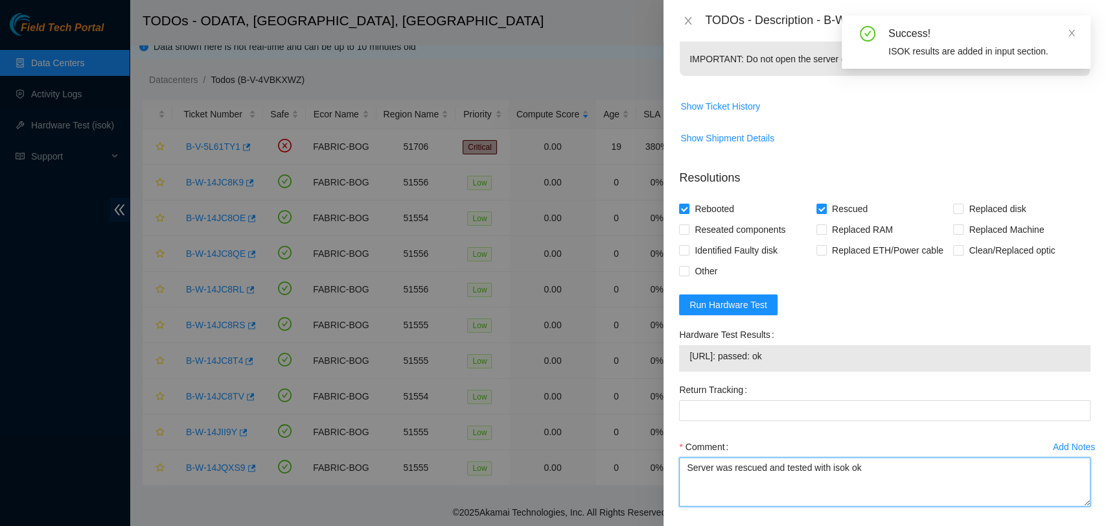
type textarea "Server was rescued and tested with isok ok"
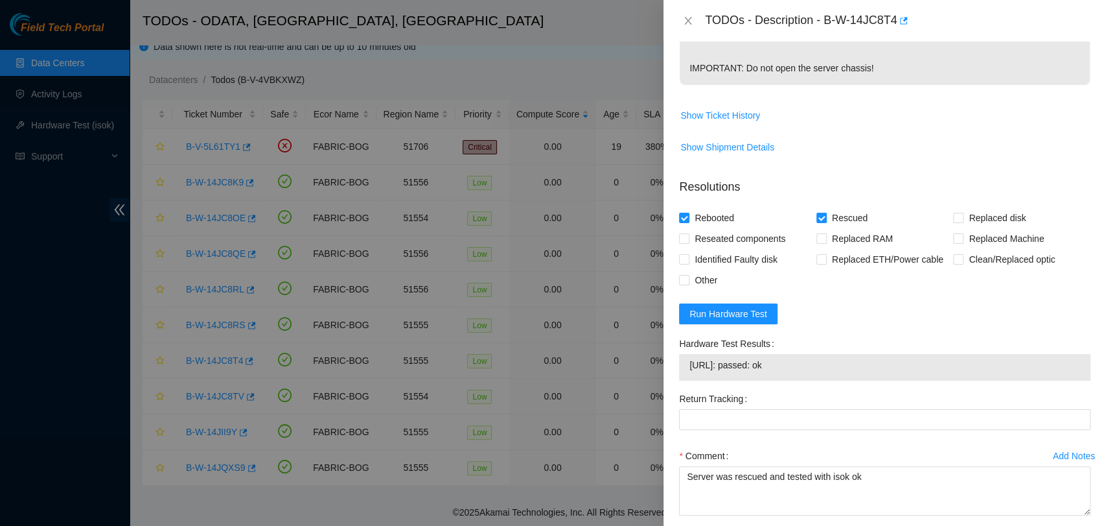
scroll to position [513, 0]
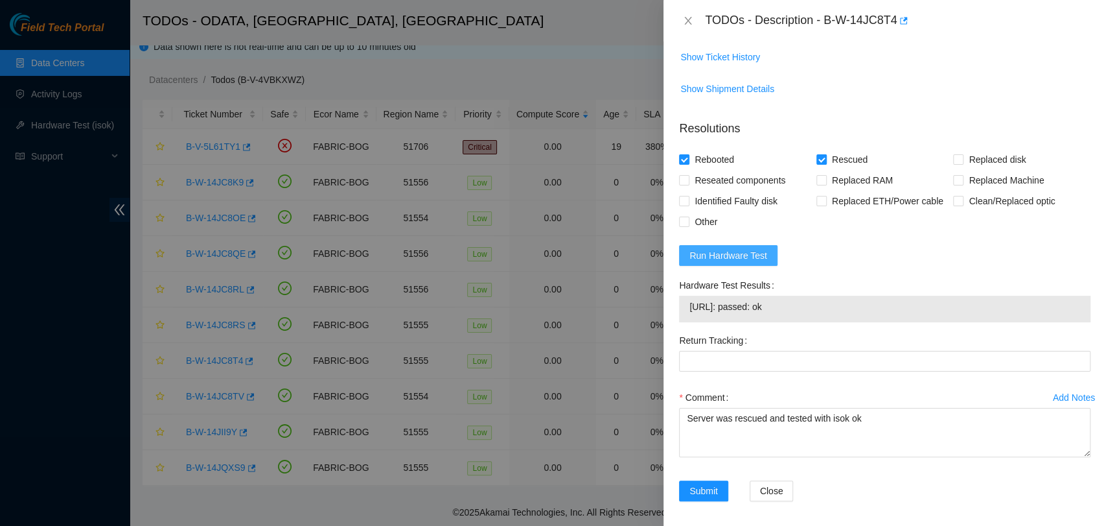
click at [732, 258] on span "Run Hardware Test" at bounding box center [729, 255] width 78 height 14
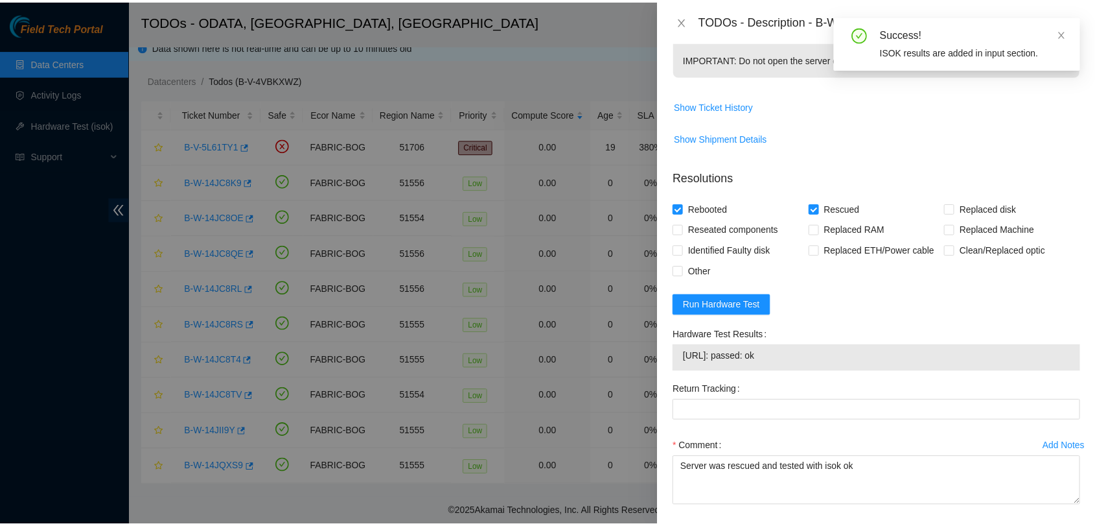
scroll to position [518, 0]
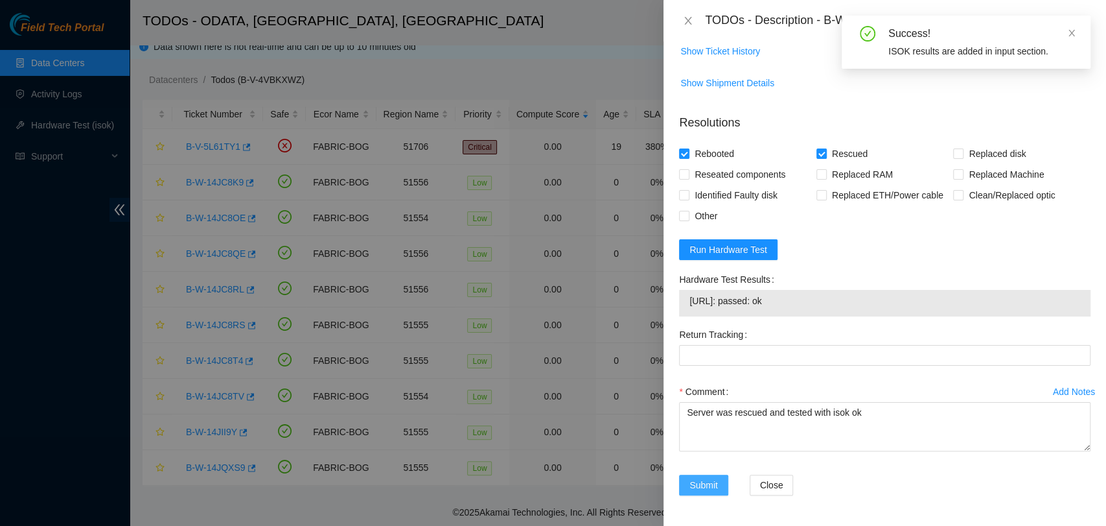
click at [698, 481] on span "Submit" at bounding box center [704, 485] width 29 height 14
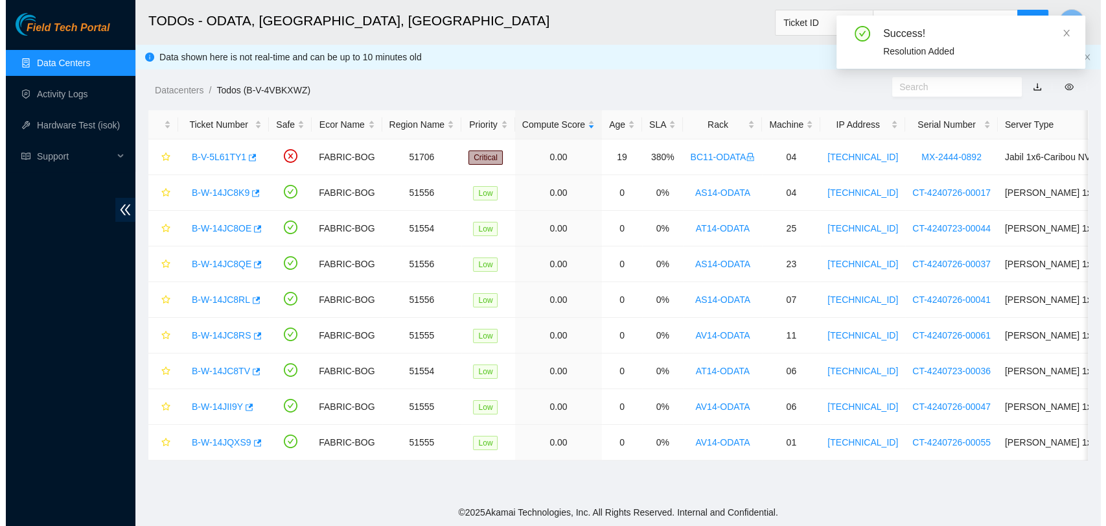
scroll to position [0, 0]
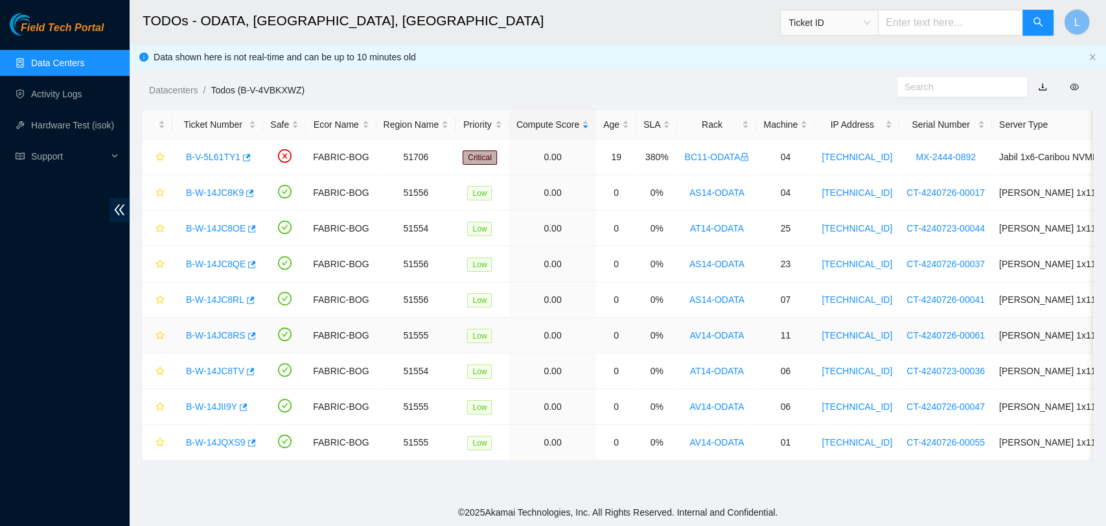
click at [207, 335] on link "B-W-14JC8RS" at bounding box center [216, 335] width 60 height 10
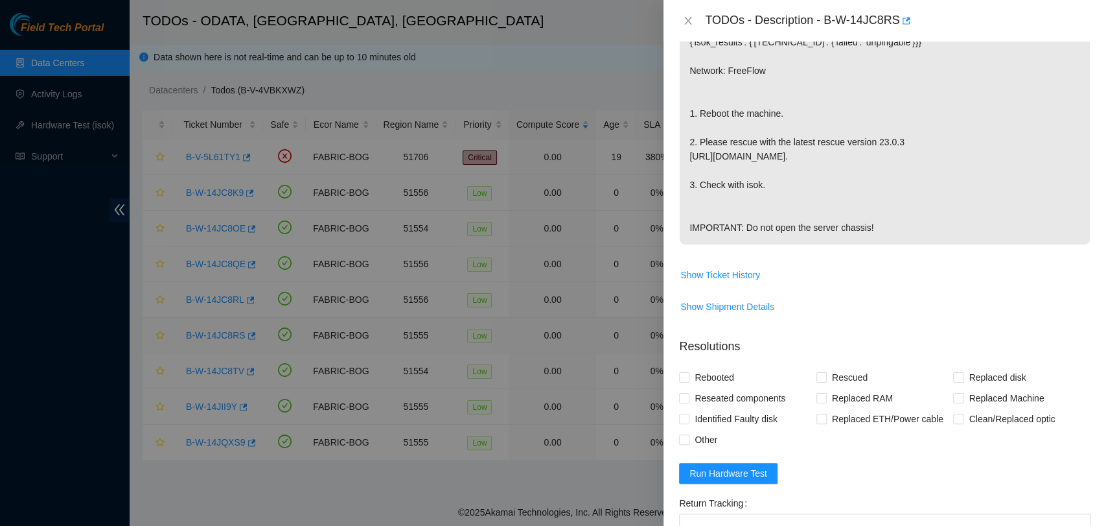
scroll to position [463, 0]
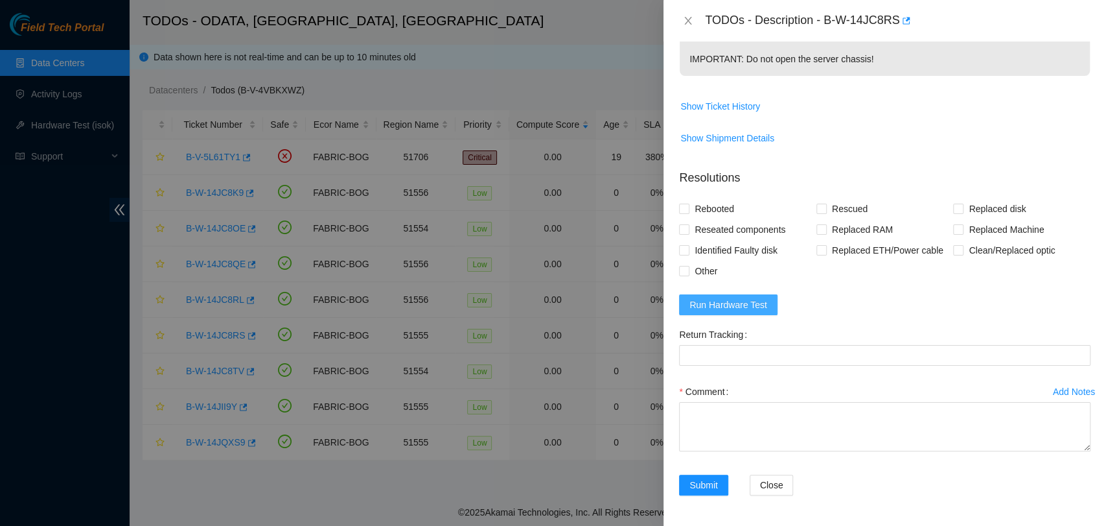
click at [741, 308] on span "Run Hardware Test" at bounding box center [729, 304] width 78 height 14
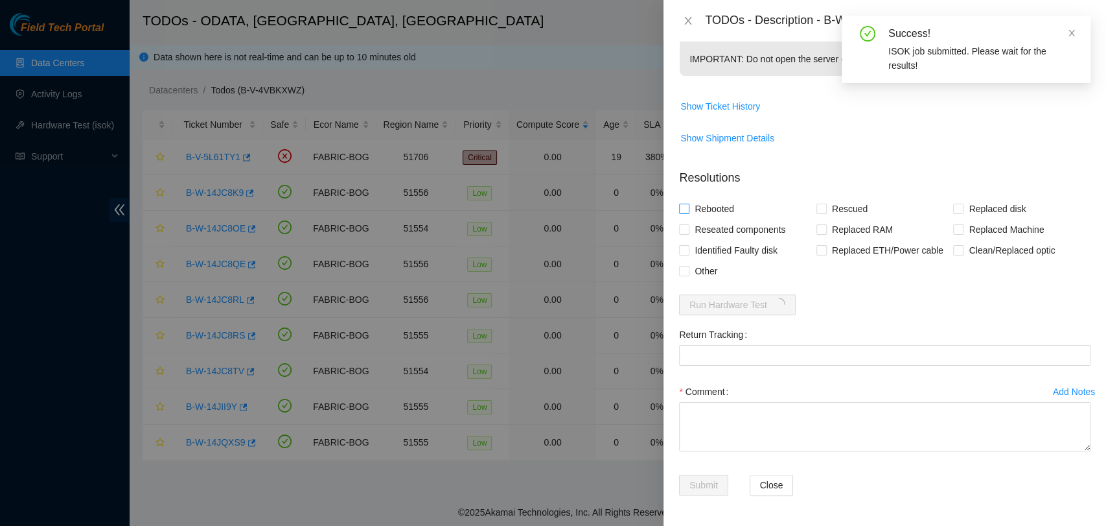
click at [684, 209] on input "Rebooted" at bounding box center [683, 207] width 9 height 9
checkbox input "true"
click at [818, 207] on input "Rescued" at bounding box center [821, 207] width 9 height 9
checkbox input "true"
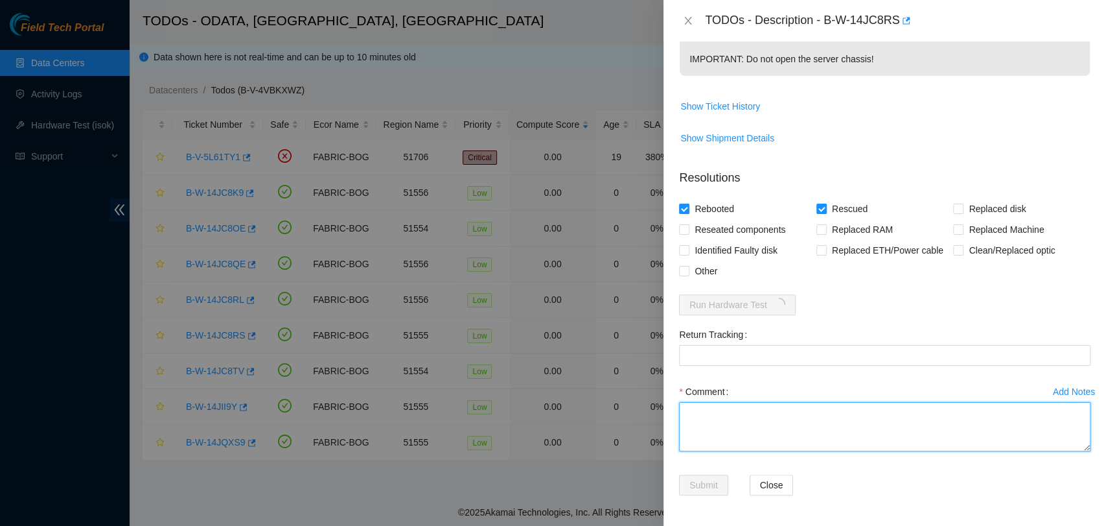
click at [875, 436] on textarea "Comment" at bounding box center [885, 426] width 412 height 49
type textarea "Server was rescued and tested with isok ok"
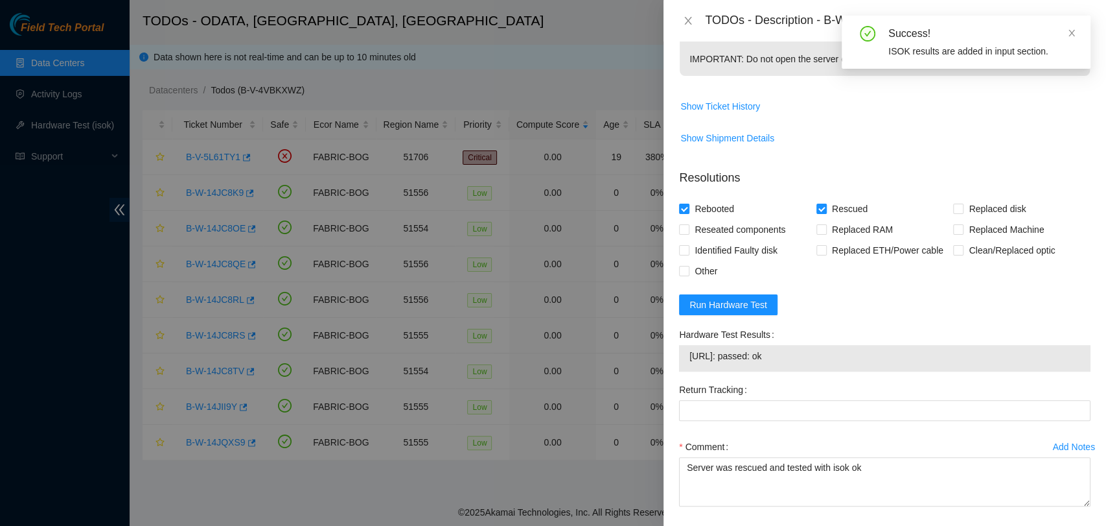
scroll to position [518, 0]
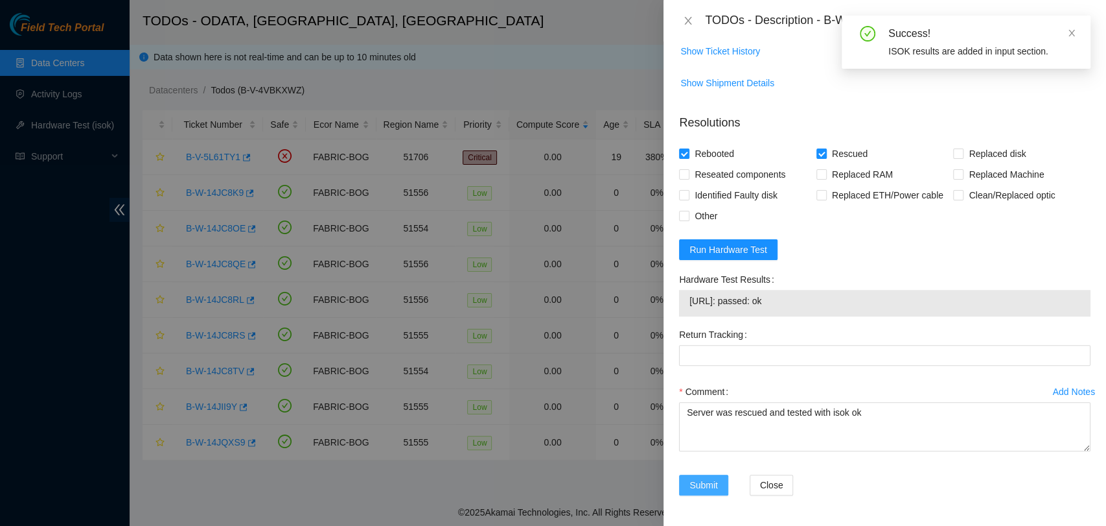
click at [706, 483] on span "Submit" at bounding box center [704, 485] width 29 height 14
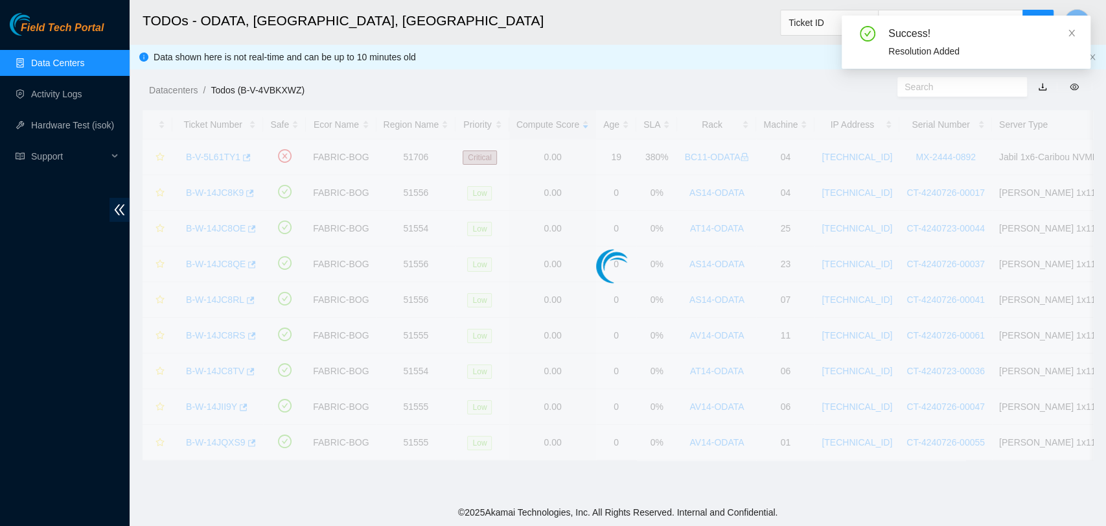
scroll to position [295, 0]
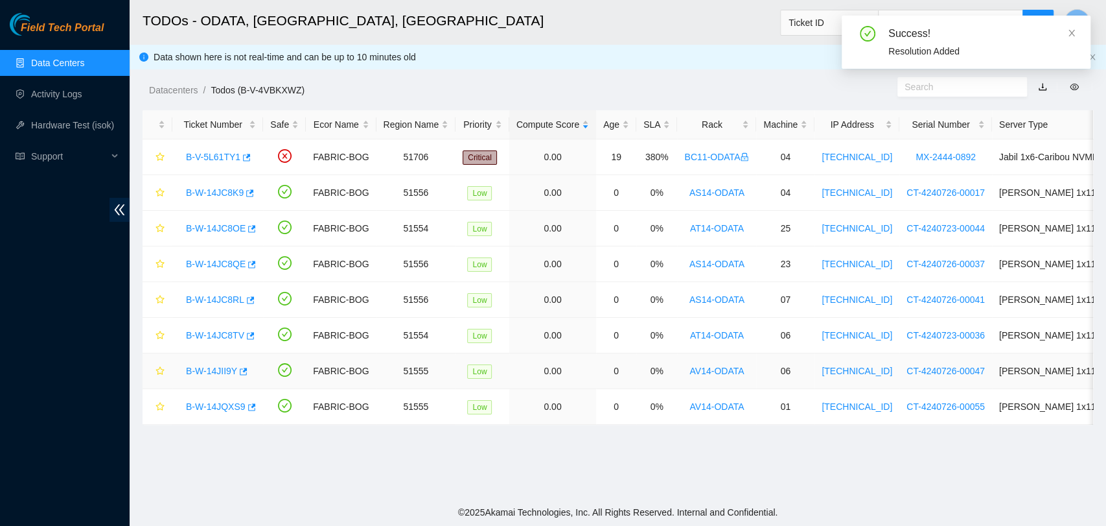
click at [208, 375] on div "B-W-14JII9Y" at bounding box center [218, 370] width 76 height 21
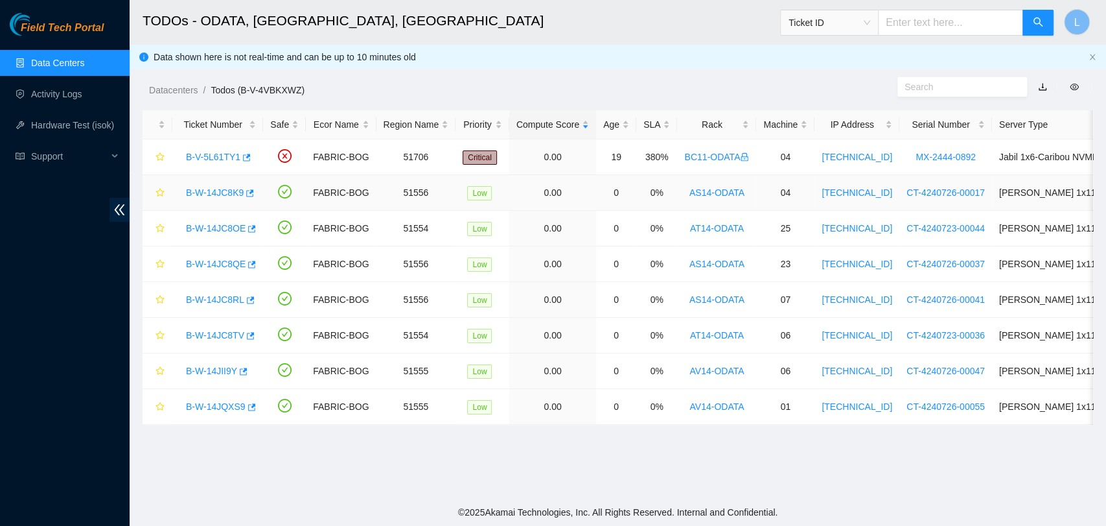
click at [224, 192] on link "B-W-14JC8K9" at bounding box center [215, 192] width 58 height 10
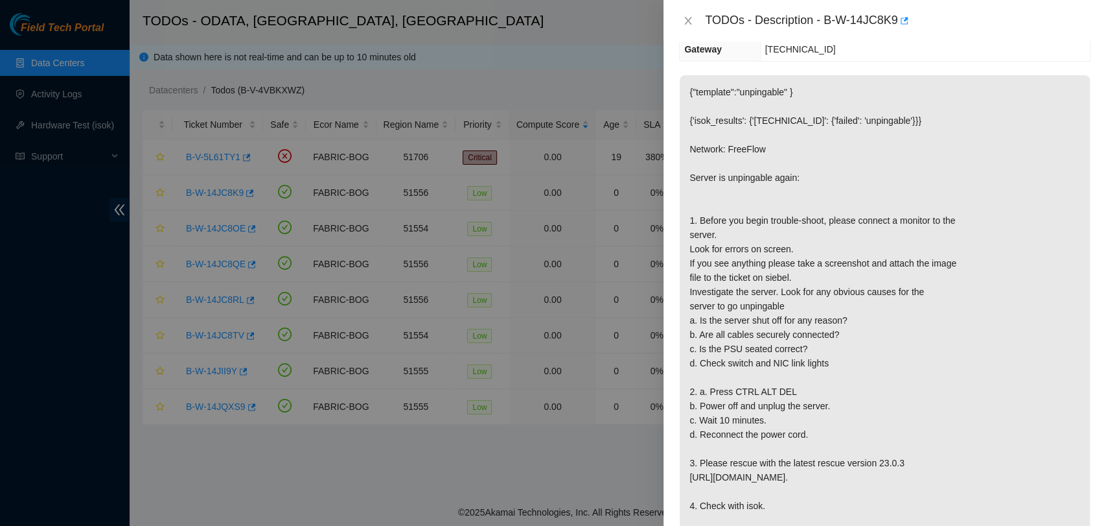
scroll to position [221, 0]
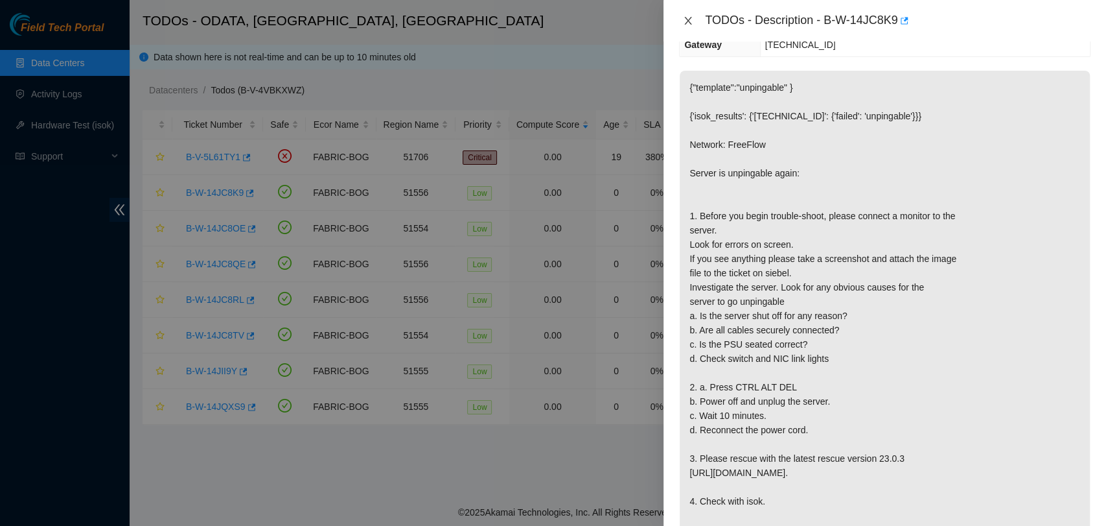
click at [679, 25] on button "Close" at bounding box center [688, 21] width 18 height 12
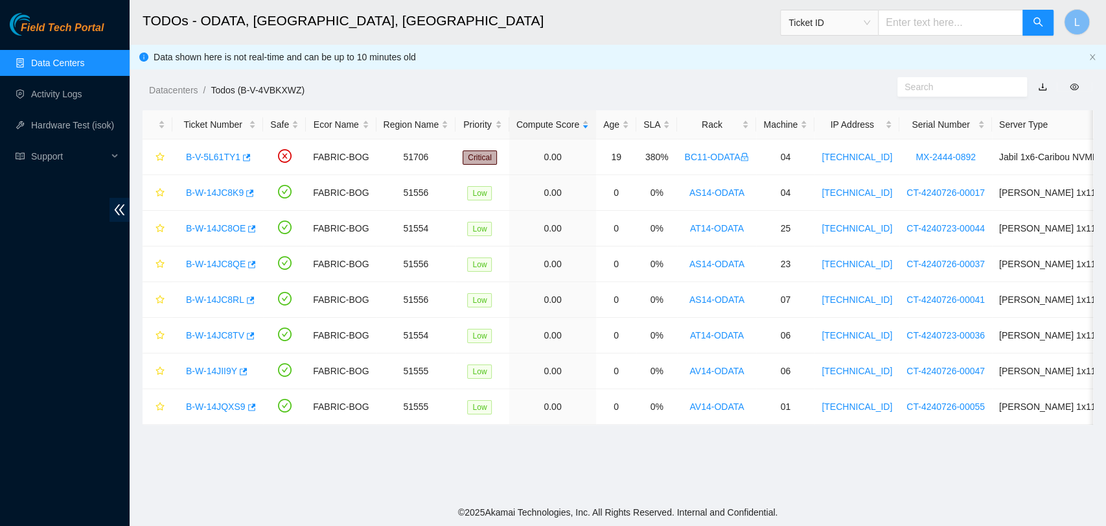
scroll to position [254, 0]
click at [213, 194] on link "B-W-14JC8K9" at bounding box center [215, 192] width 58 height 10
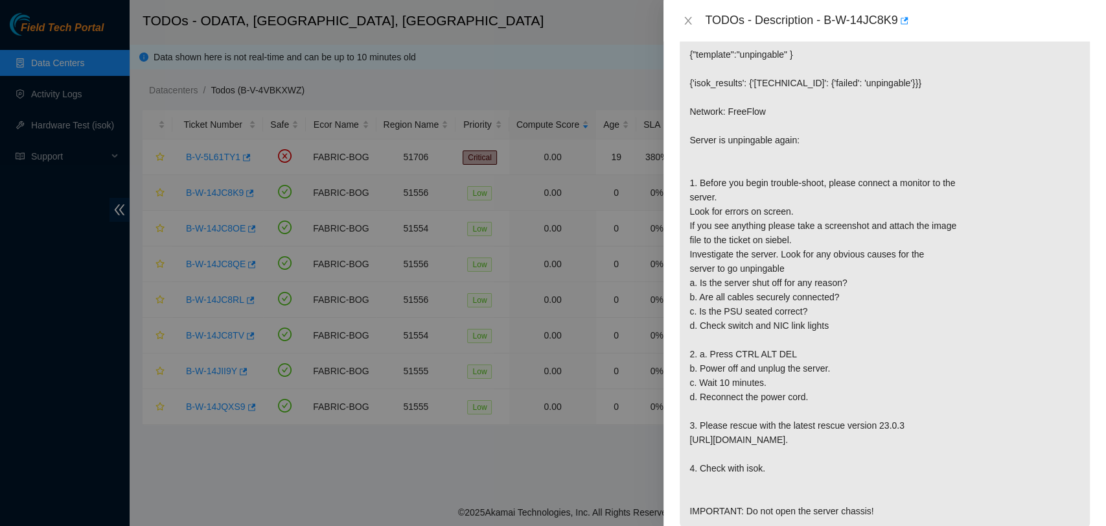
scroll to position [221, 0]
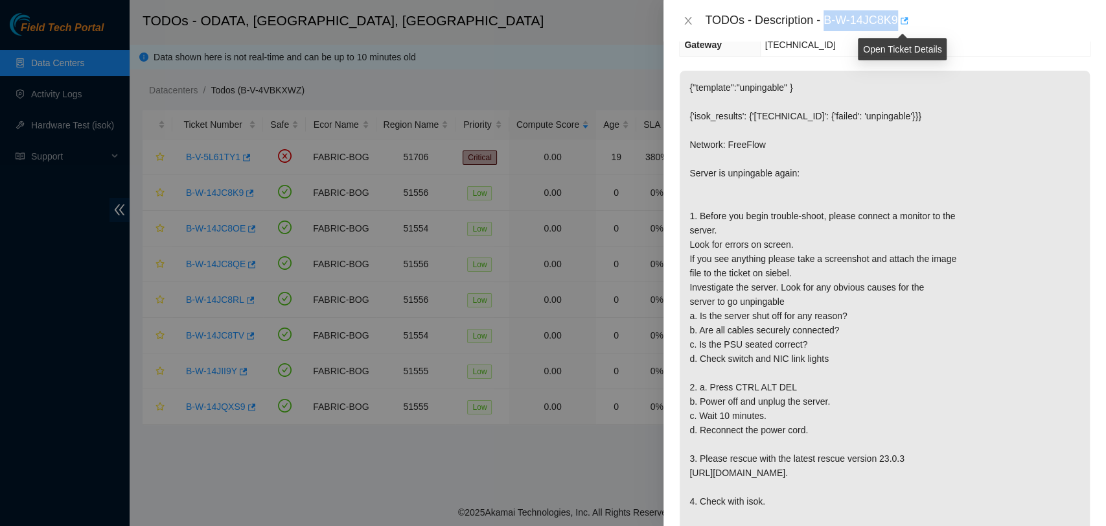
drag, startPoint x: 827, startPoint y: 18, endPoint x: 898, endPoint y: 11, distance: 71.6
click at [898, 11] on div "TODOs - Description - B-W-14JC8K9" at bounding box center [898, 20] width 386 height 21
copy div "B-W-14JC8K9"
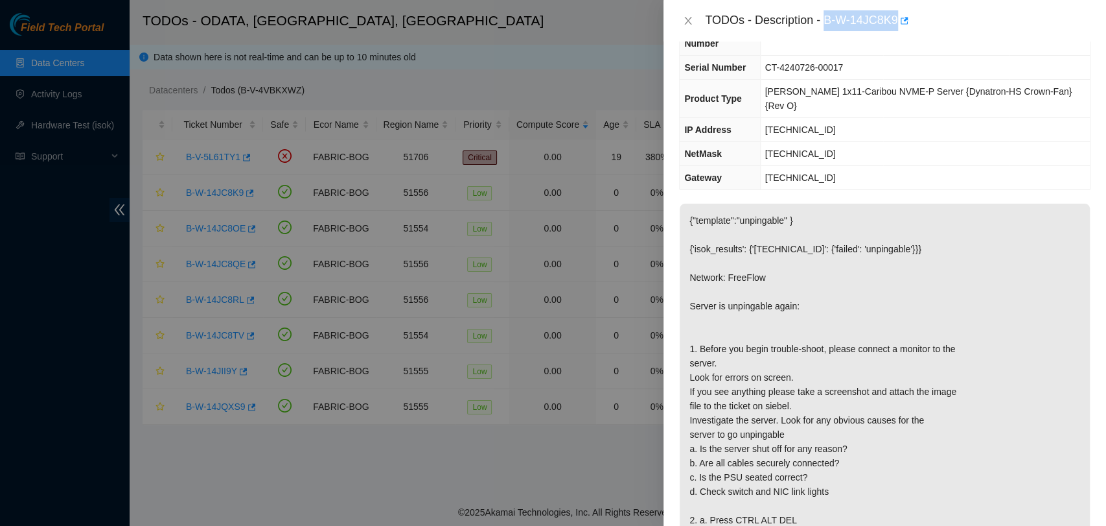
scroll to position [0, 0]
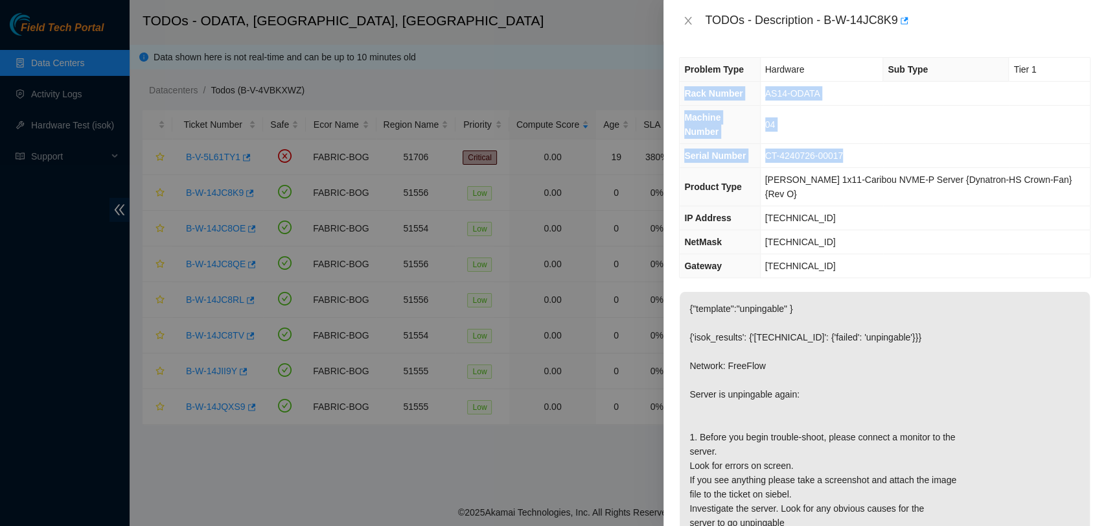
drag, startPoint x: 684, startPoint y: 93, endPoint x: 883, endPoint y: 143, distance: 205.0
click at [883, 143] on tbody "Problem Type Hardware Sub Type Tier 1 Rack Number AS14-ODATA Machine Number 04 …" at bounding box center [885, 168] width 410 height 220
copy tbody "Rack Number AS14-ODATA Machine Number 04 Serial Number CT-4240726-00017"
click at [904, 144] on td "CT-4240726-00017" at bounding box center [925, 156] width 330 height 24
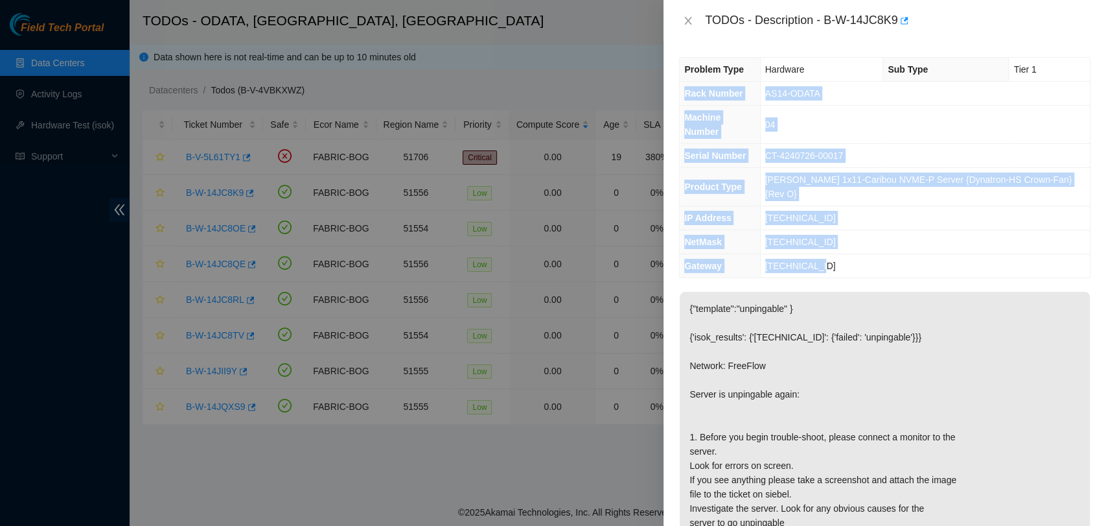
drag, startPoint x: 684, startPoint y: 94, endPoint x: 874, endPoint y: 232, distance: 234.7
click at [874, 232] on tbody "Problem Type Hardware Sub Type Tier 1 Rack Number AS14-ODATA Machine Number 04 …" at bounding box center [885, 168] width 410 height 220
copy tbody "Rack Number AS14-ODATA Machine Number 04 Serial Number CT-4240726-00017 Product…"
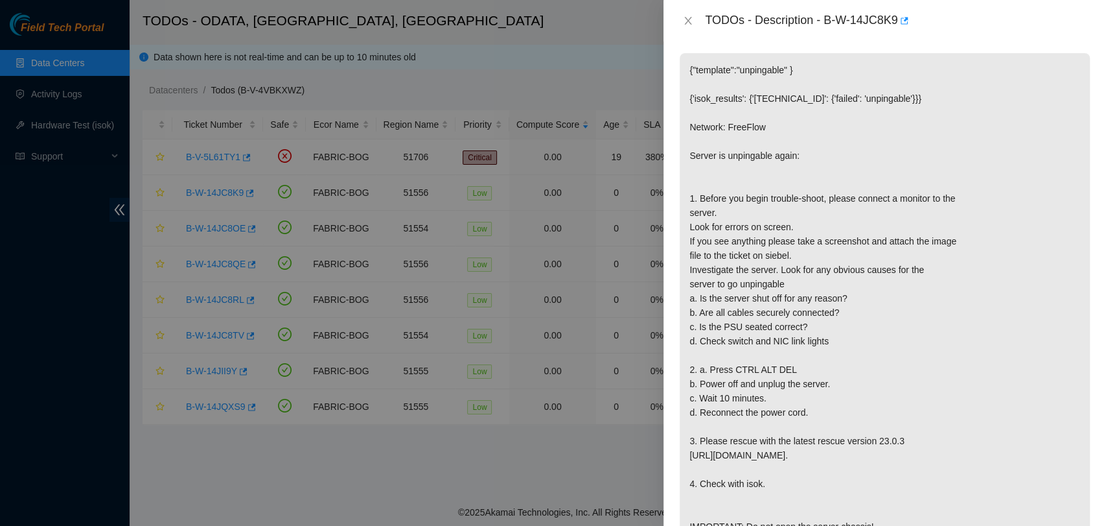
scroll to position [245, 0]
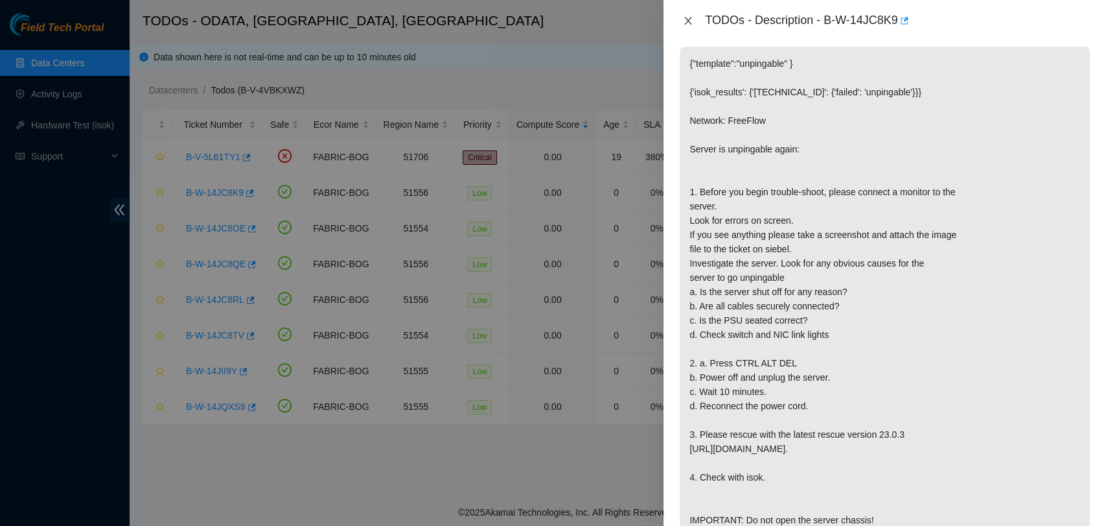
click at [684, 22] on icon "close" at bounding box center [688, 21] width 10 height 10
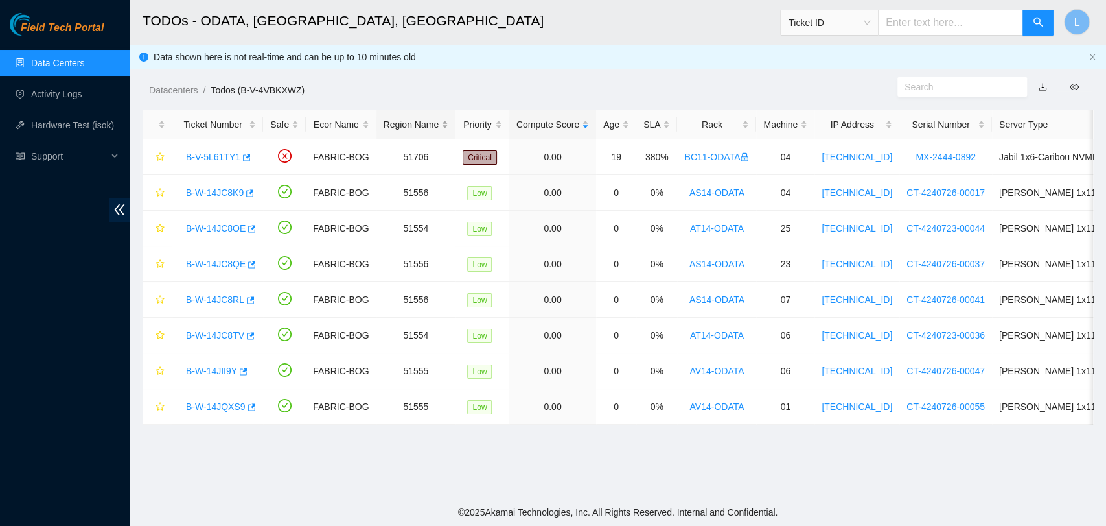
scroll to position [278, 0]
click at [206, 229] on link "B-W-14JC8OE" at bounding box center [216, 228] width 60 height 10
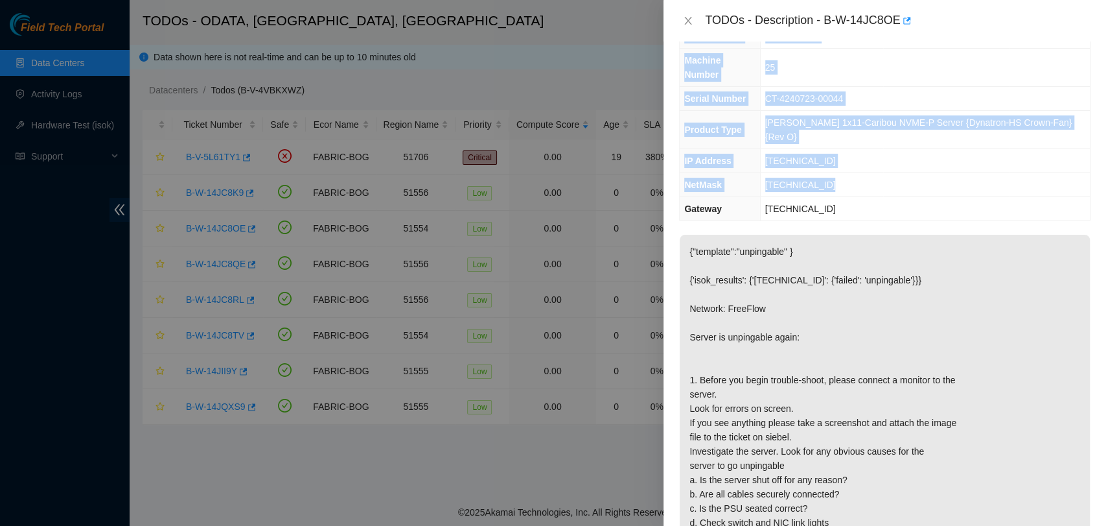
scroll to position [0, 0]
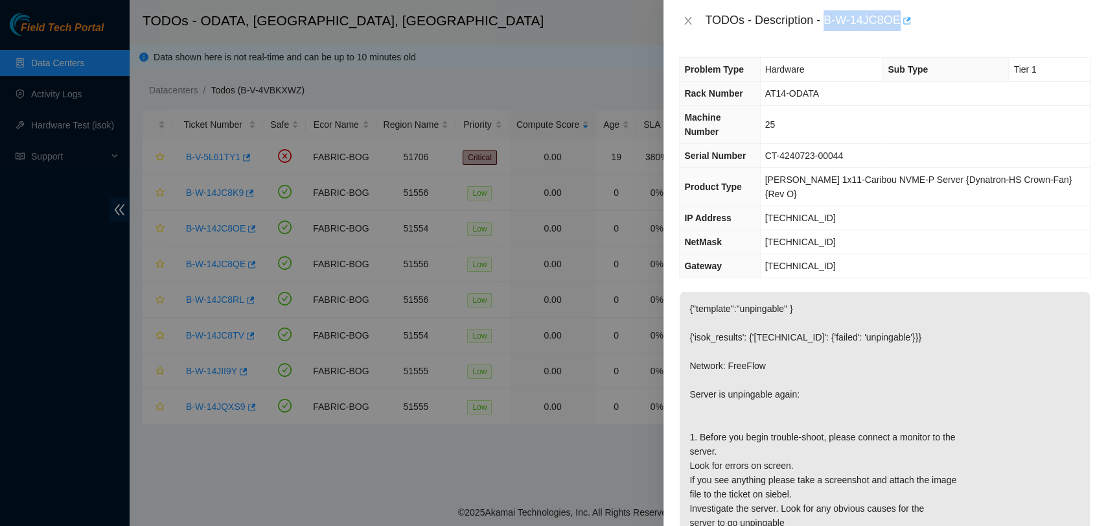
drag, startPoint x: 824, startPoint y: 21, endPoint x: 898, endPoint y: 27, distance: 74.2
click at [898, 27] on div "TODOs - Description - B-W-14JC8OE" at bounding box center [898, 20] width 386 height 21
copy div "B-W-14JC8OE"
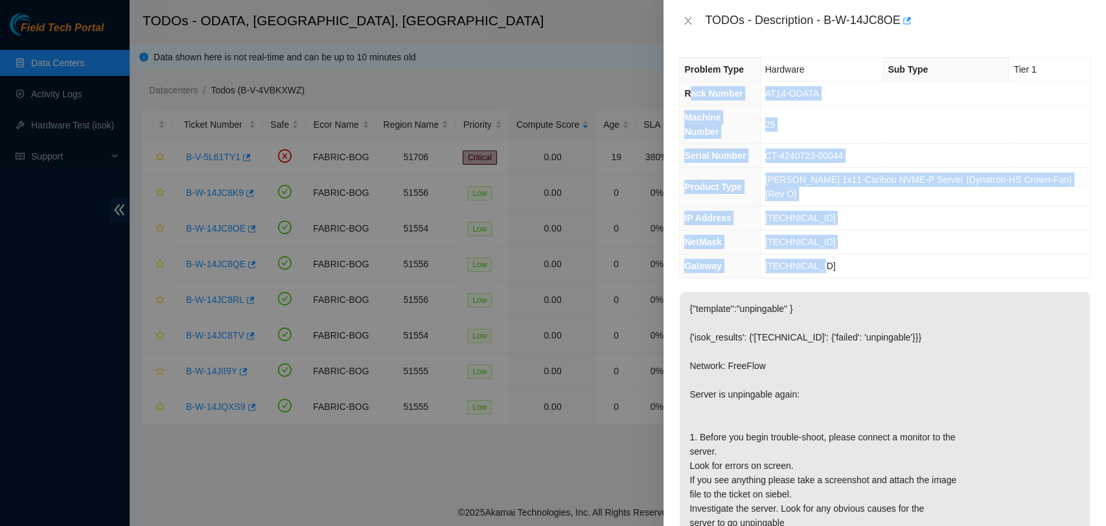
drag, startPoint x: 688, startPoint y: 97, endPoint x: 861, endPoint y: 229, distance: 218.1
click at [861, 229] on tbody "Problem Type Hardware Sub Type Tier 1 Rack Number AT14-ODATA Machine Number 25 …" at bounding box center [885, 168] width 410 height 220
click at [692, 20] on icon "close" at bounding box center [688, 21] width 10 height 10
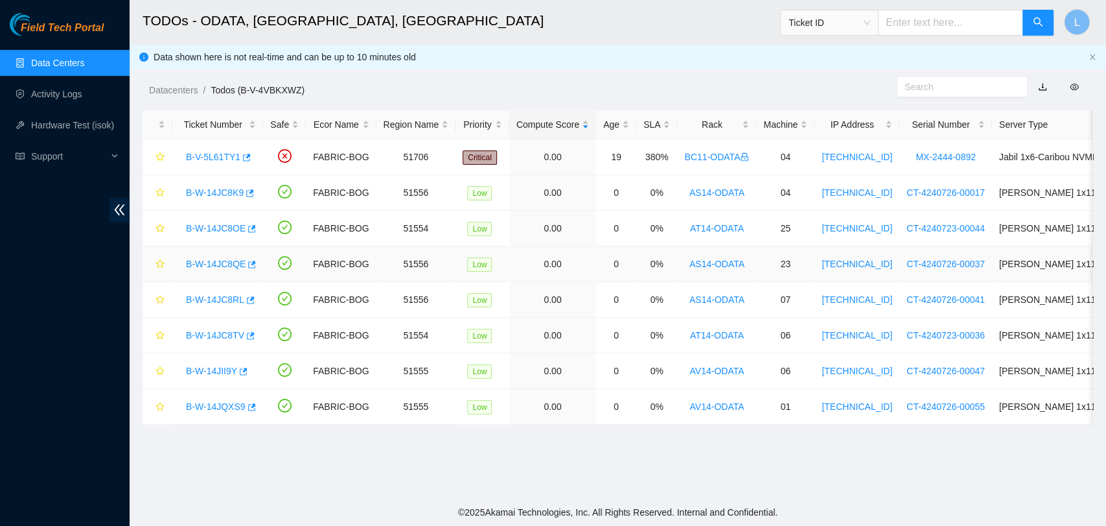
click at [213, 263] on link "B-W-14JC8QE" at bounding box center [216, 264] width 60 height 10
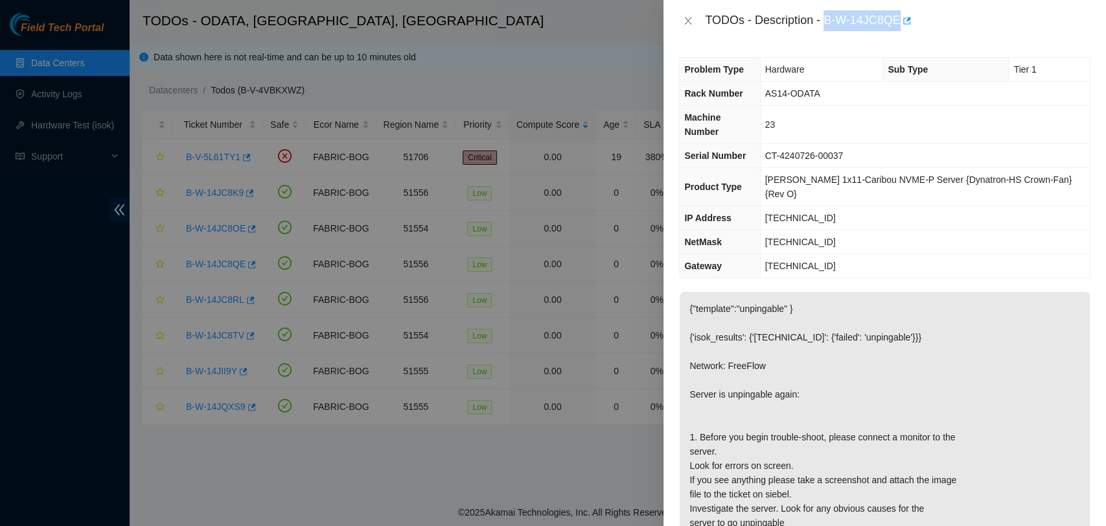
drag, startPoint x: 824, startPoint y: 21, endPoint x: 897, endPoint y: 22, distance: 73.2
click at [897, 22] on div "TODOs - Description - B-W-14JC8QE" at bounding box center [898, 20] width 386 height 21
copy div "B-W-14JC8QE"
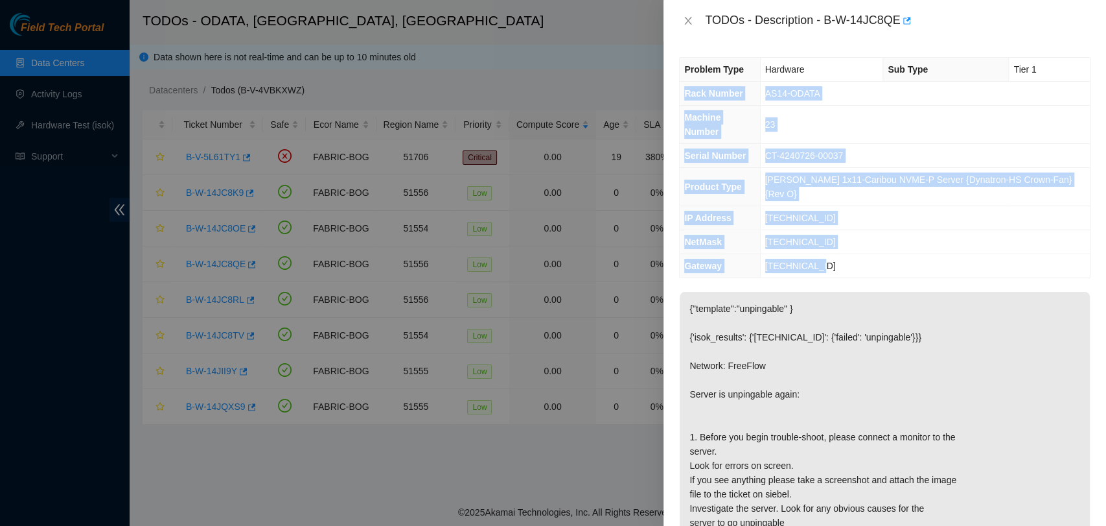
drag, startPoint x: 684, startPoint y: 95, endPoint x: 870, endPoint y: 236, distance: 233.0
click at [870, 236] on tbody "Problem Type Hardware Sub Type Tier 1 Rack Number AS14-ODATA Machine Number 23 …" at bounding box center [885, 168] width 410 height 220
copy tbody "Rack Number AS14-ODATA Machine Number 23 Serial Number CT-4240726-00037 Product…"
click at [687, 15] on button "Close" at bounding box center [688, 21] width 18 height 12
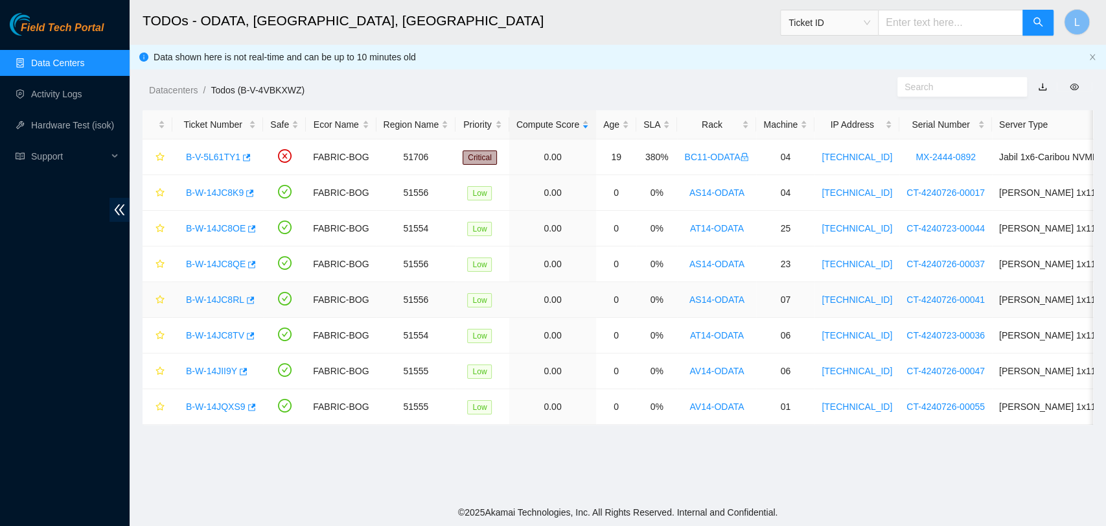
click at [207, 297] on link "B-W-14JC8RL" at bounding box center [215, 299] width 58 height 10
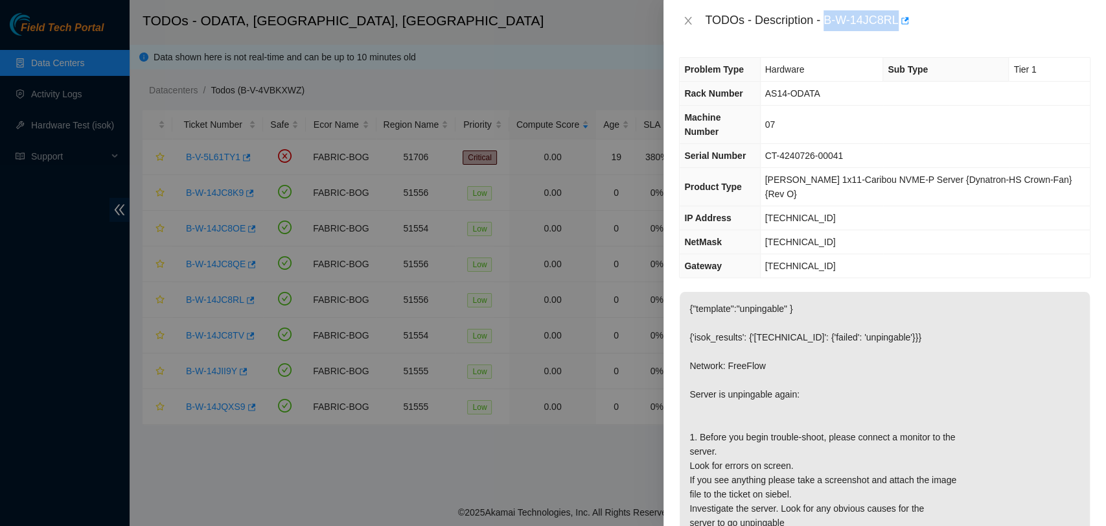
drag, startPoint x: 824, startPoint y: 16, endPoint x: 894, endPoint y: 19, distance: 70.7
click at [894, 19] on div "TODOs - Description - B-W-14JC8RL" at bounding box center [898, 20] width 386 height 21
copy div "B-W-14JC8RL"
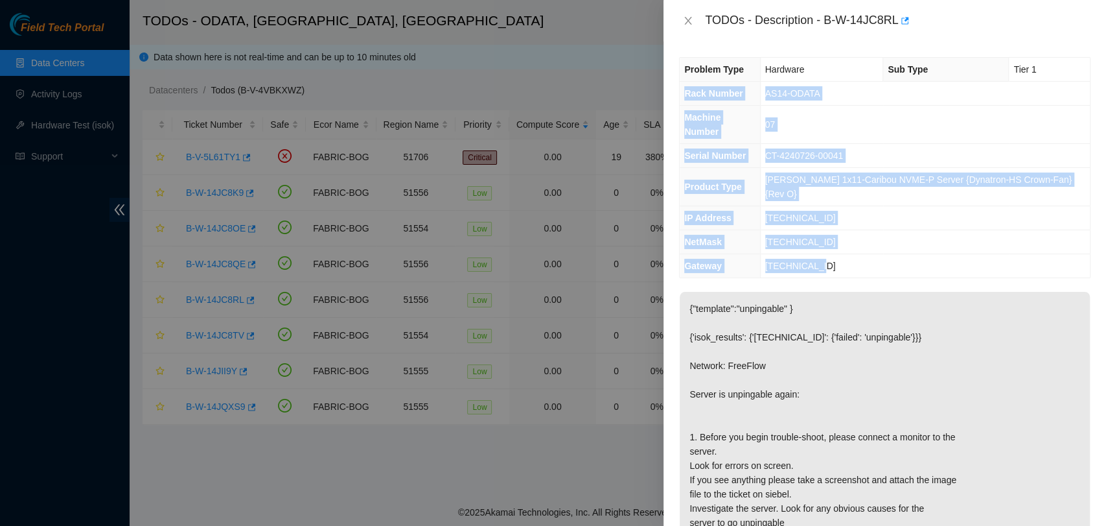
drag, startPoint x: 683, startPoint y: 90, endPoint x: 838, endPoint y: 239, distance: 215.0
click at [838, 239] on tbody "Problem Type Hardware Sub Type Tier 1 Rack Number AS14-ODATA Machine Number 07 …" at bounding box center [885, 168] width 410 height 220
copy tbody "Rack Number AS14-ODATA Machine Number 07 Serial Number CT-4240726-00041 Product…"
click at [684, 19] on icon "close" at bounding box center [688, 21] width 10 height 10
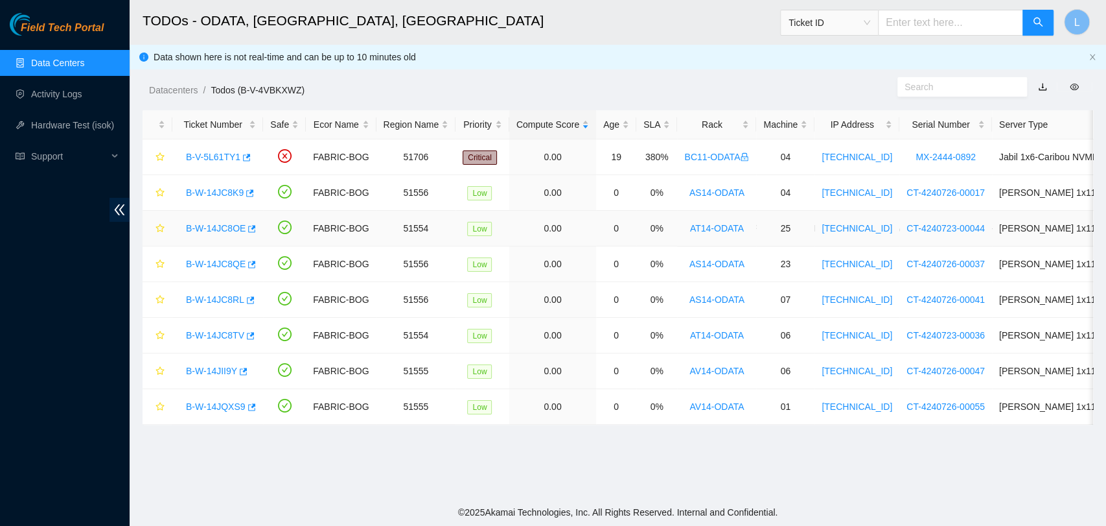
click at [205, 226] on link "B-W-14JC8OE" at bounding box center [216, 228] width 60 height 10
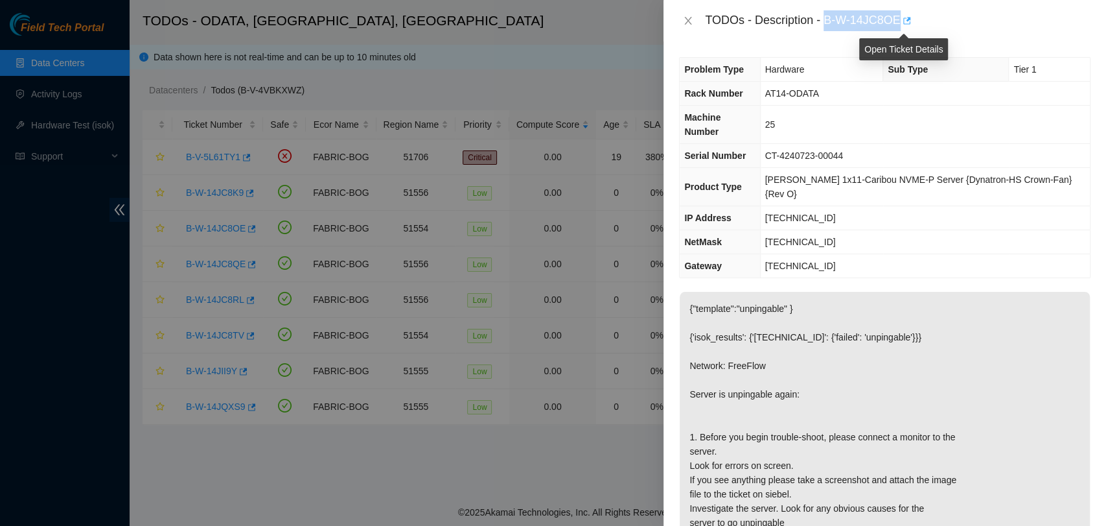
drag, startPoint x: 826, startPoint y: 22, endPoint x: 900, endPoint y: 25, distance: 74.6
click at [900, 25] on div "TODOs - Description - B-W-14JC8OE" at bounding box center [898, 20] width 386 height 21
copy div "B-W-14JC8OE"
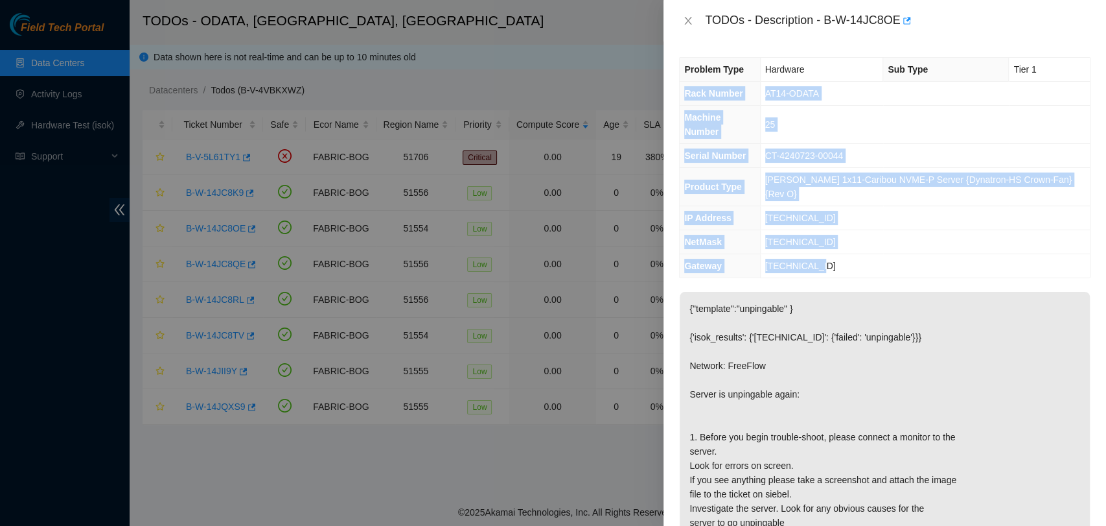
drag, startPoint x: 685, startPoint y: 93, endPoint x: 850, endPoint y: 240, distance: 220.3
click at [850, 240] on tbody "Problem Type Hardware Sub Type Tier 1 Rack Number AT14-ODATA Machine Number 25 …" at bounding box center [885, 168] width 410 height 220
copy tbody "Rack Number AT14-ODATA Machine Number 25 Serial Number CT-4240723-00044 Product…"
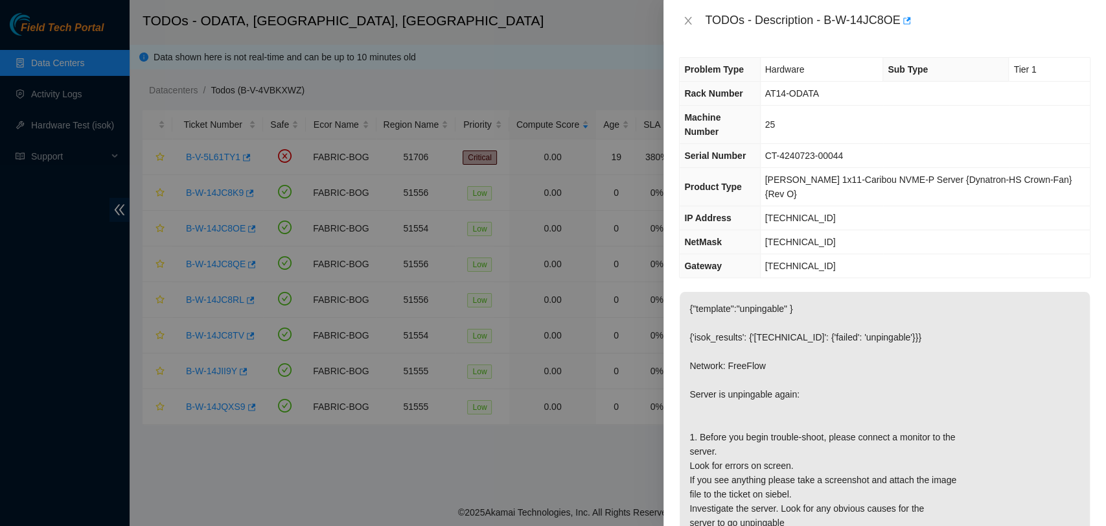
click at [839, 249] on div "Problem Type Hardware Sub Type Tier 1 Rack Number AT14-ODATA Machine Number 25 …" at bounding box center [885, 283] width 443 height 484
click at [686, 27] on div "TODOs - Description - B-W-14JC8OE" at bounding box center [885, 20] width 412 height 21
click at [690, 22] on icon "close" at bounding box center [688, 21] width 7 height 8
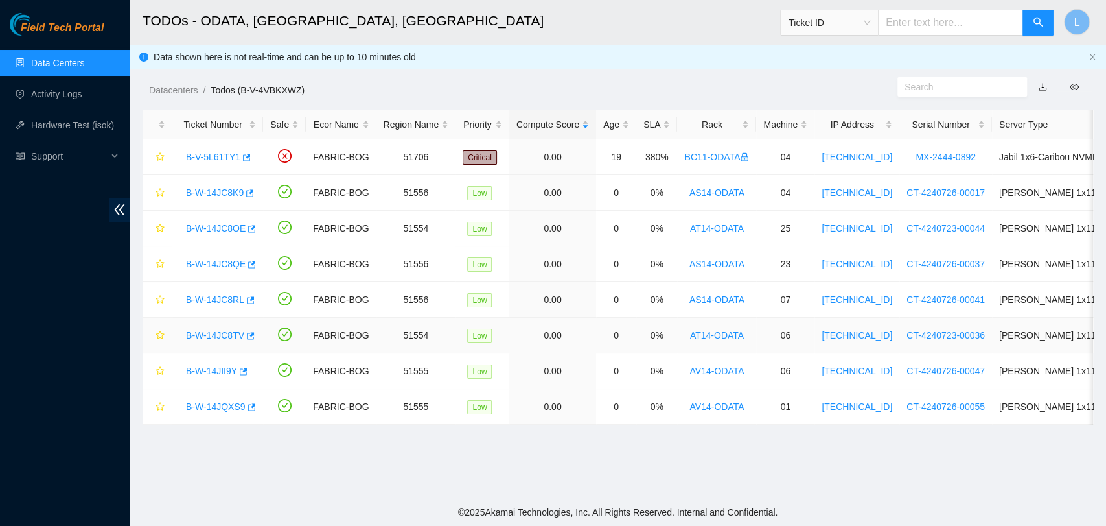
click at [214, 336] on link "B-W-14JC8TV" at bounding box center [215, 335] width 58 height 10
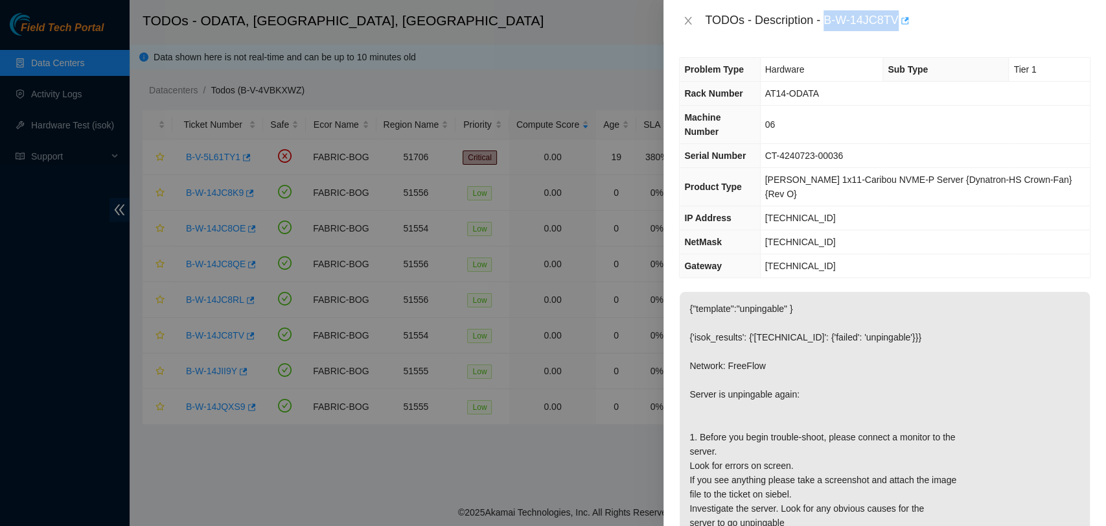
drag, startPoint x: 824, startPoint y: 22, endPoint x: 898, endPoint y: 25, distance: 73.3
click at [898, 25] on div "TODOs - Description - B-W-14JC8TV" at bounding box center [898, 20] width 386 height 21
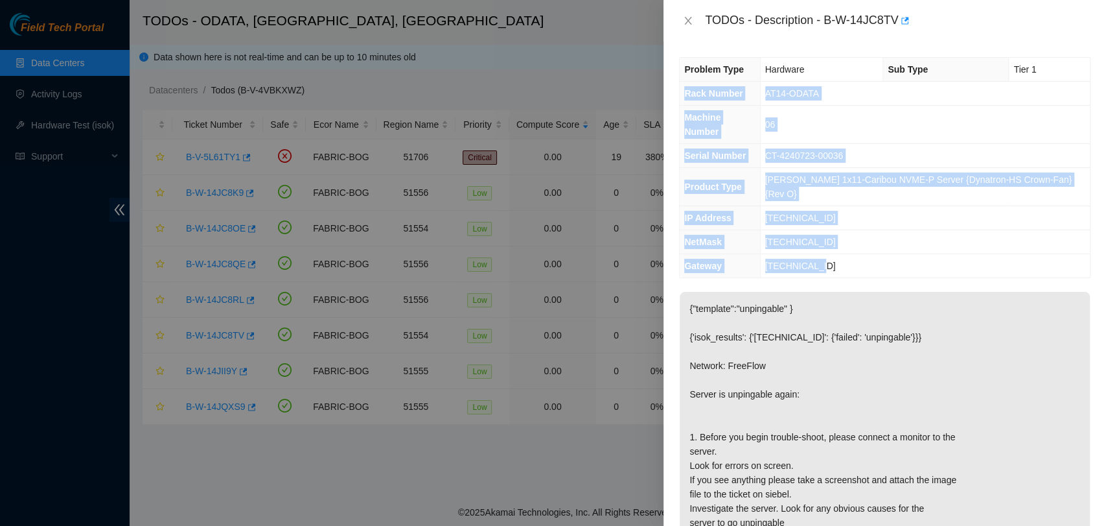
drag, startPoint x: 684, startPoint y: 91, endPoint x: 860, endPoint y: 233, distance: 225.8
click at [860, 233] on tbody "Problem Type Hardware Sub Type Tier 1 Rack Number AT14-ODATA Machine Number 06 …" at bounding box center [885, 168] width 410 height 220
click at [690, 21] on icon "close" at bounding box center [688, 21] width 10 height 10
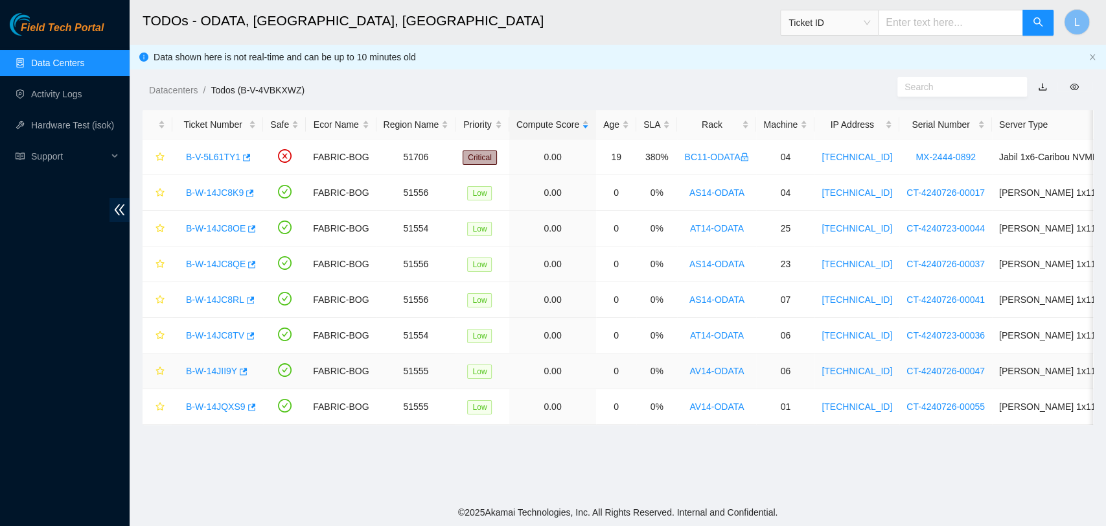
click at [214, 369] on link "B-W-14JII9Y" at bounding box center [211, 370] width 51 height 10
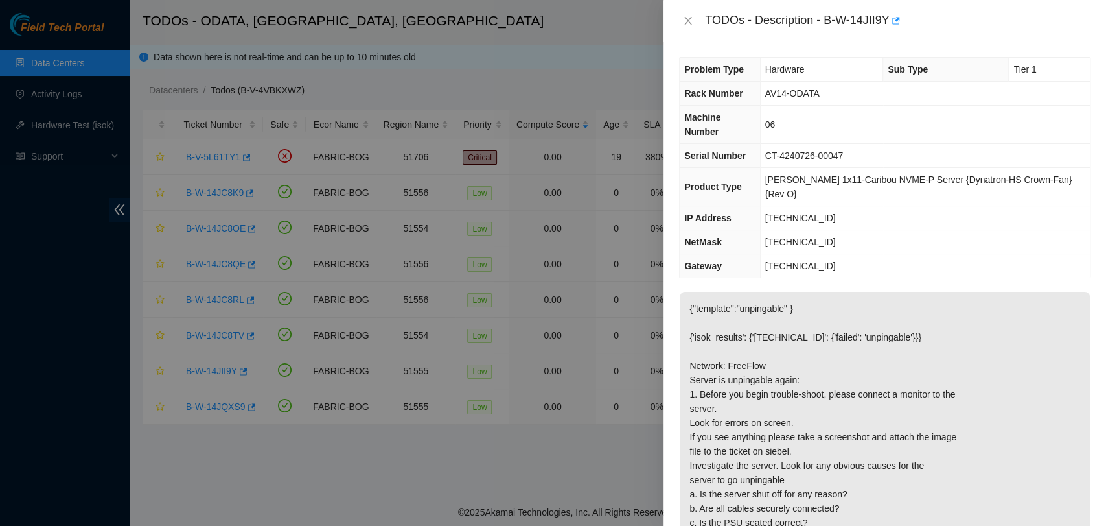
click at [863, 35] on div "TODOs - Description - B-W-14JII9Y" at bounding box center [885, 20] width 443 height 41
drag, startPoint x: 824, startPoint y: 19, endPoint x: 892, endPoint y: 20, distance: 68.0
click at [892, 20] on div "TODOs - Description - B-W-14JII9Y" at bounding box center [898, 20] width 386 height 21
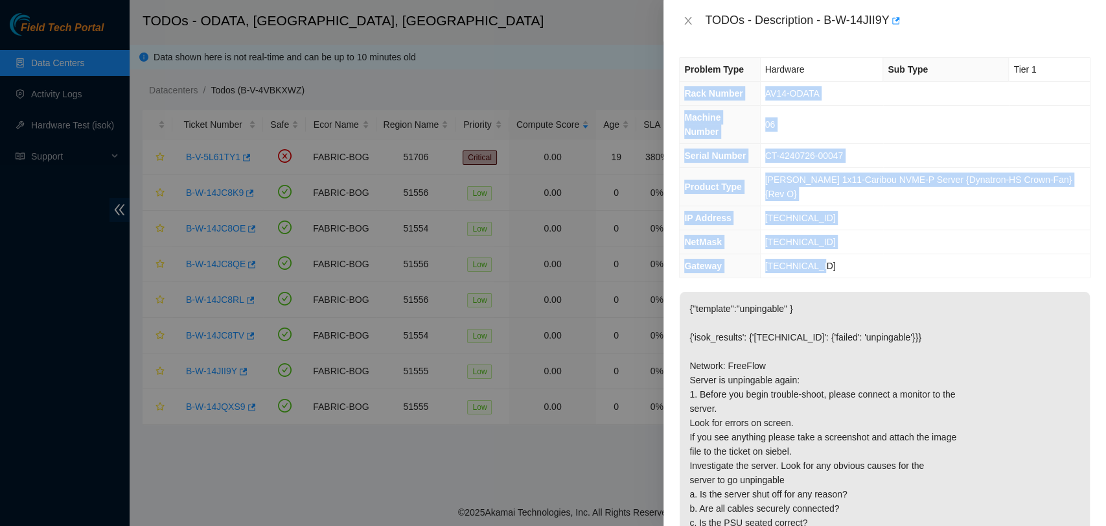
drag, startPoint x: 684, startPoint y: 94, endPoint x: 850, endPoint y: 237, distance: 219.2
click at [850, 237] on tbody "Problem Type Hardware Sub Type Tier 1 Rack Number AV14-ODATA Machine Number 06 …" at bounding box center [885, 168] width 410 height 220
click at [690, 19] on icon "close" at bounding box center [688, 21] width 7 height 8
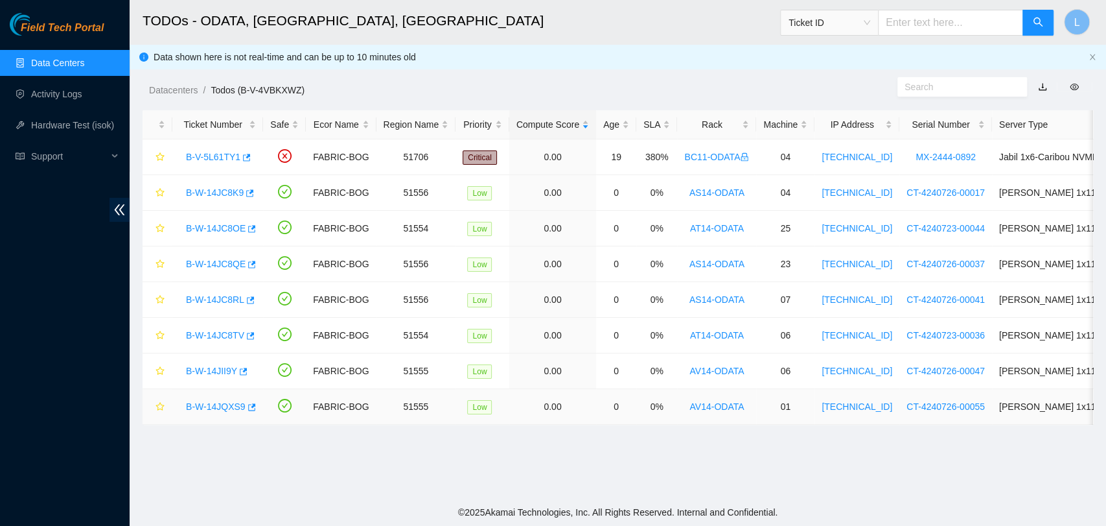
click at [214, 406] on link "B-W-14JQXS9" at bounding box center [216, 406] width 60 height 10
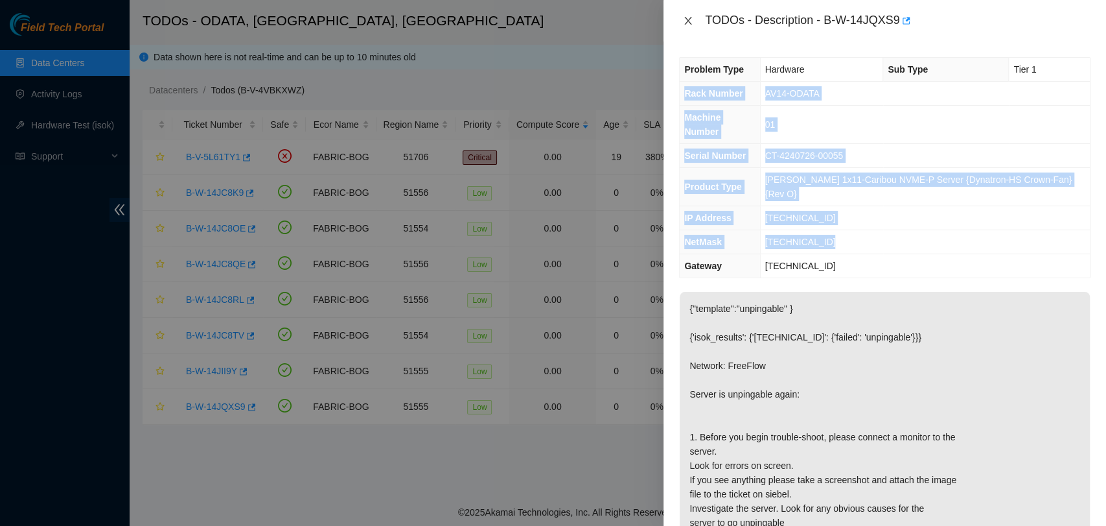
click at [685, 16] on icon "close" at bounding box center [688, 21] width 10 height 10
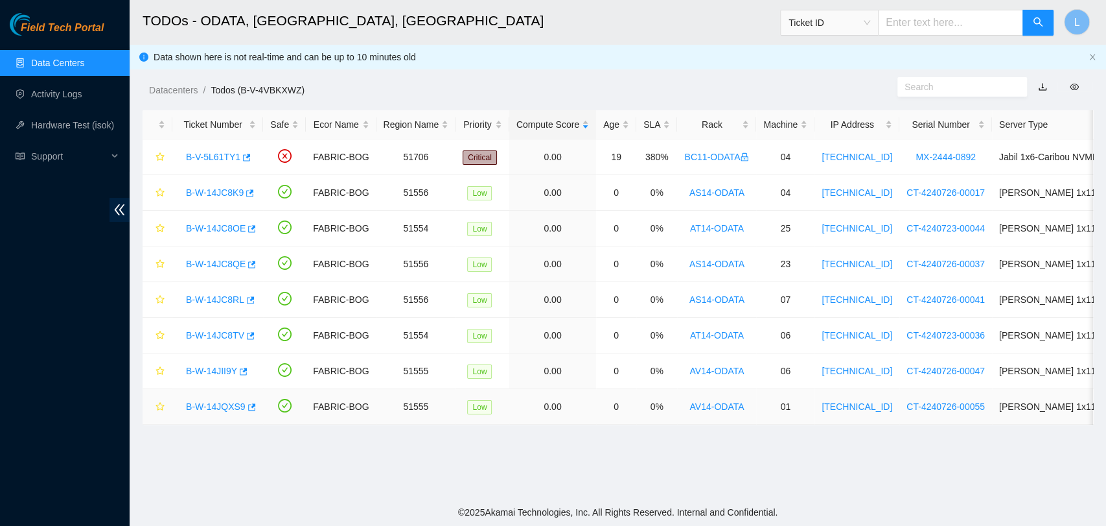
click at [220, 409] on link "B-W-14JQXS9" at bounding box center [216, 406] width 60 height 10
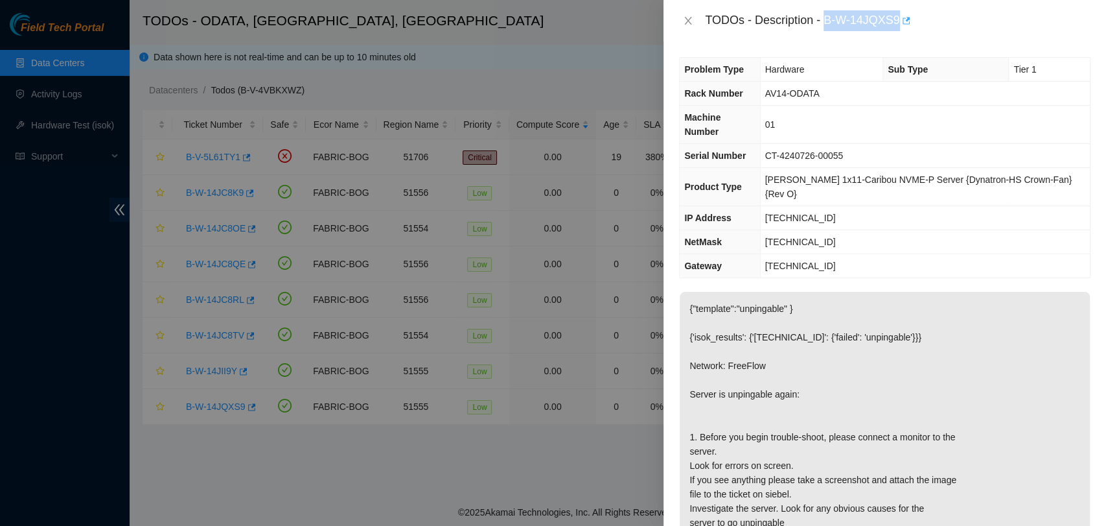
drag, startPoint x: 826, startPoint y: 23, endPoint x: 901, endPoint y: 21, distance: 74.6
click at [901, 21] on div "TODOs - Description - B-W-14JQXS9" at bounding box center [898, 20] width 386 height 21
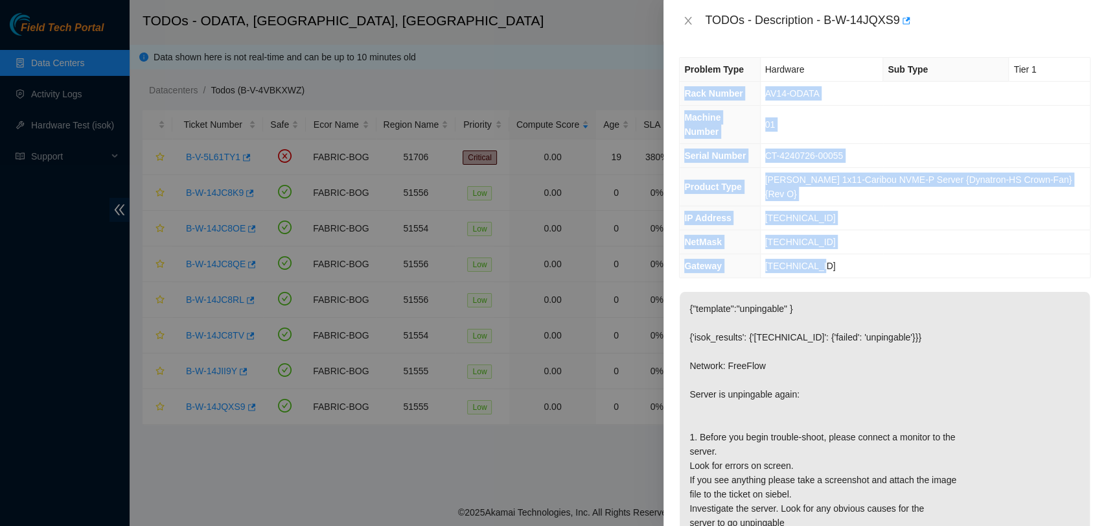
drag, startPoint x: 685, startPoint y: 95, endPoint x: 857, endPoint y: 233, distance: 220.7
click at [857, 233] on tbody "Problem Type Hardware Sub Type Tier 1 Rack Number AV14-ODATA Machine Number 01 …" at bounding box center [885, 168] width 410 height 220
